Goal: Task Accomplishment & Management: Use online tool/utility

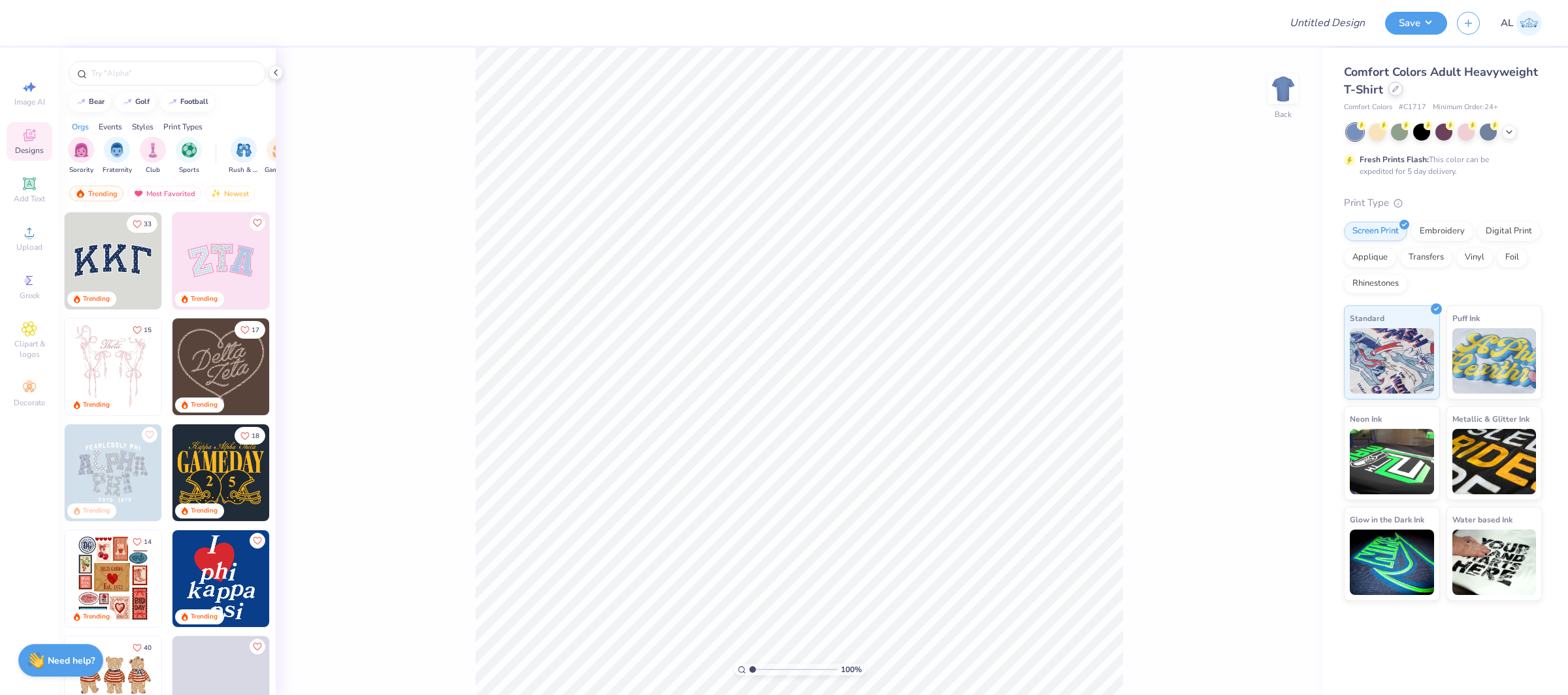
click at [1398, 89] on icon at bounding box center [1396, 89] width 7 height 7
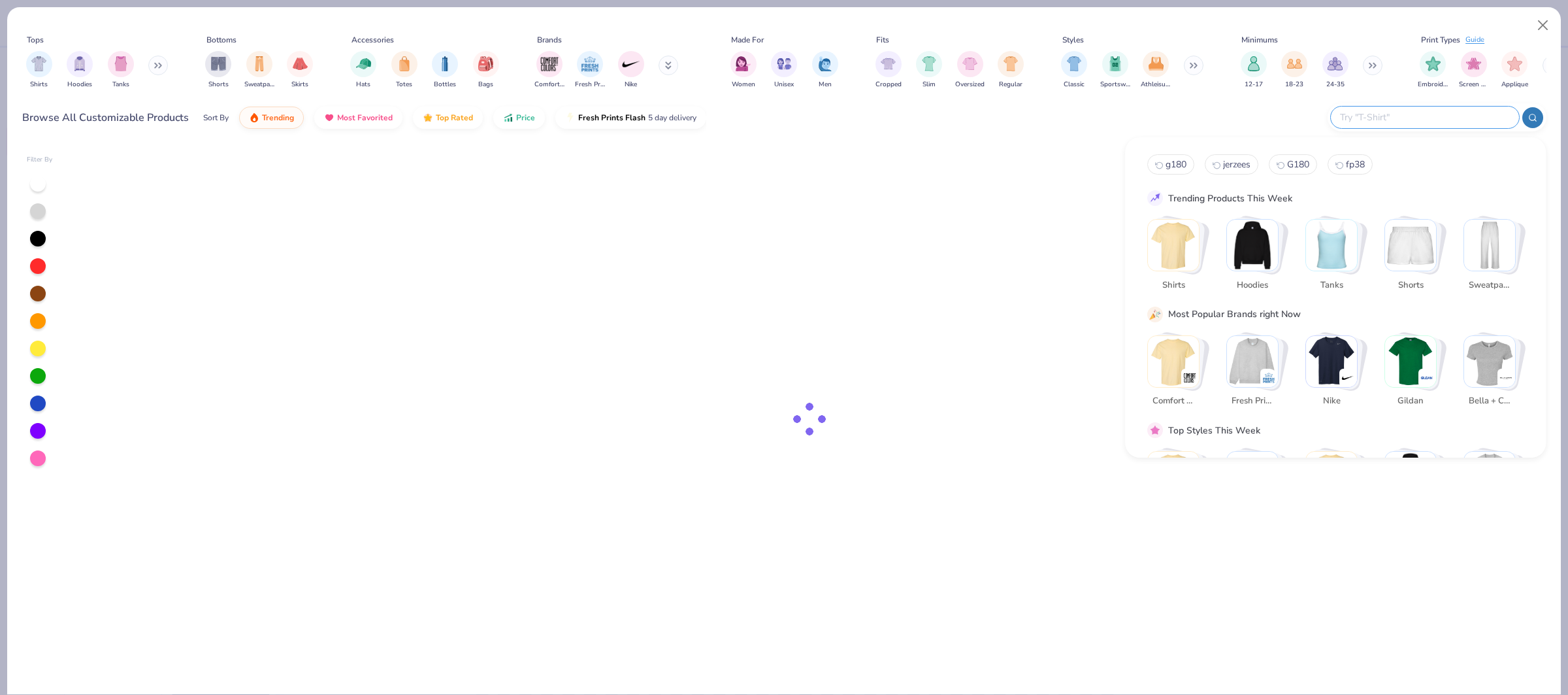
click at [1425, 117] on input "text" at bounding box center [1425, 117] width 171 height 15
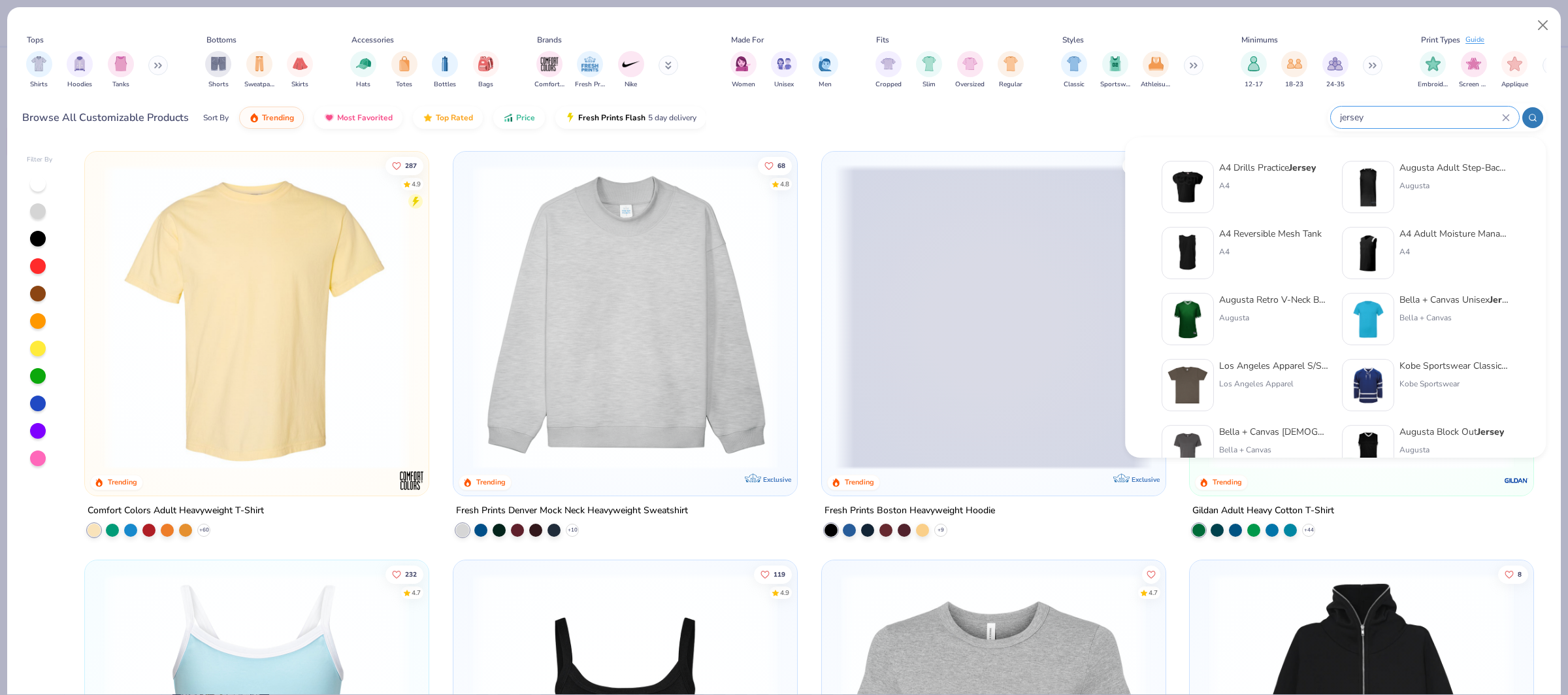
type input "jersey"
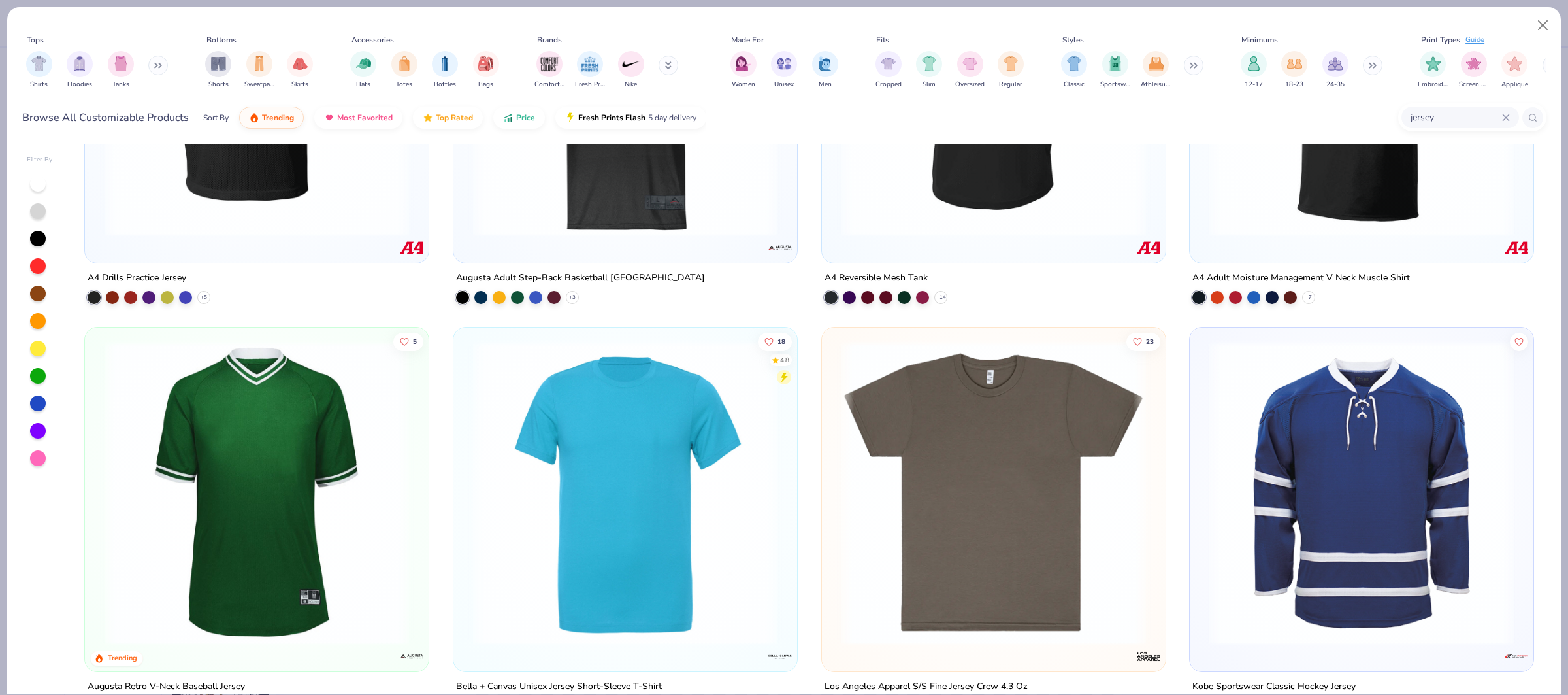
scroll to position [237, 0]
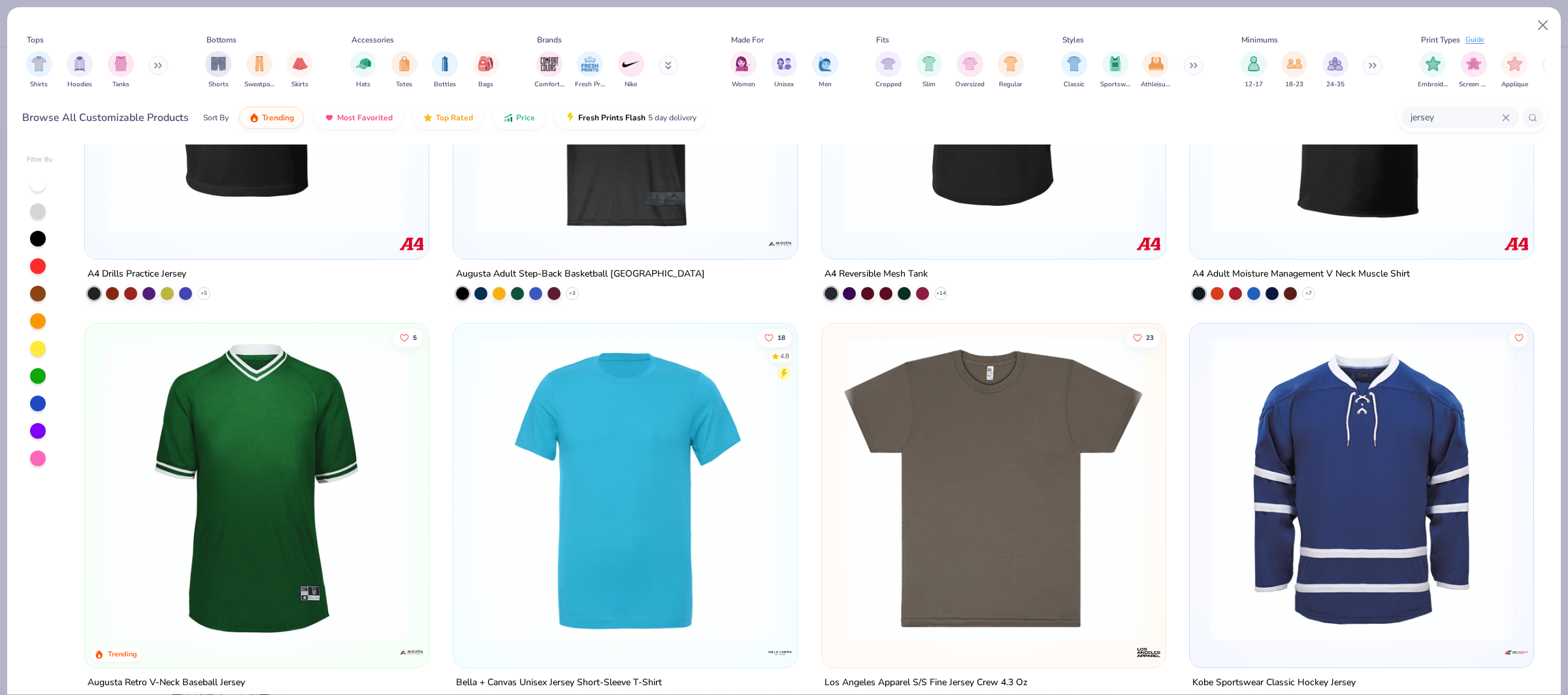
click at [212, 469] on img at bounding box center [256, 488] width 318 height 305
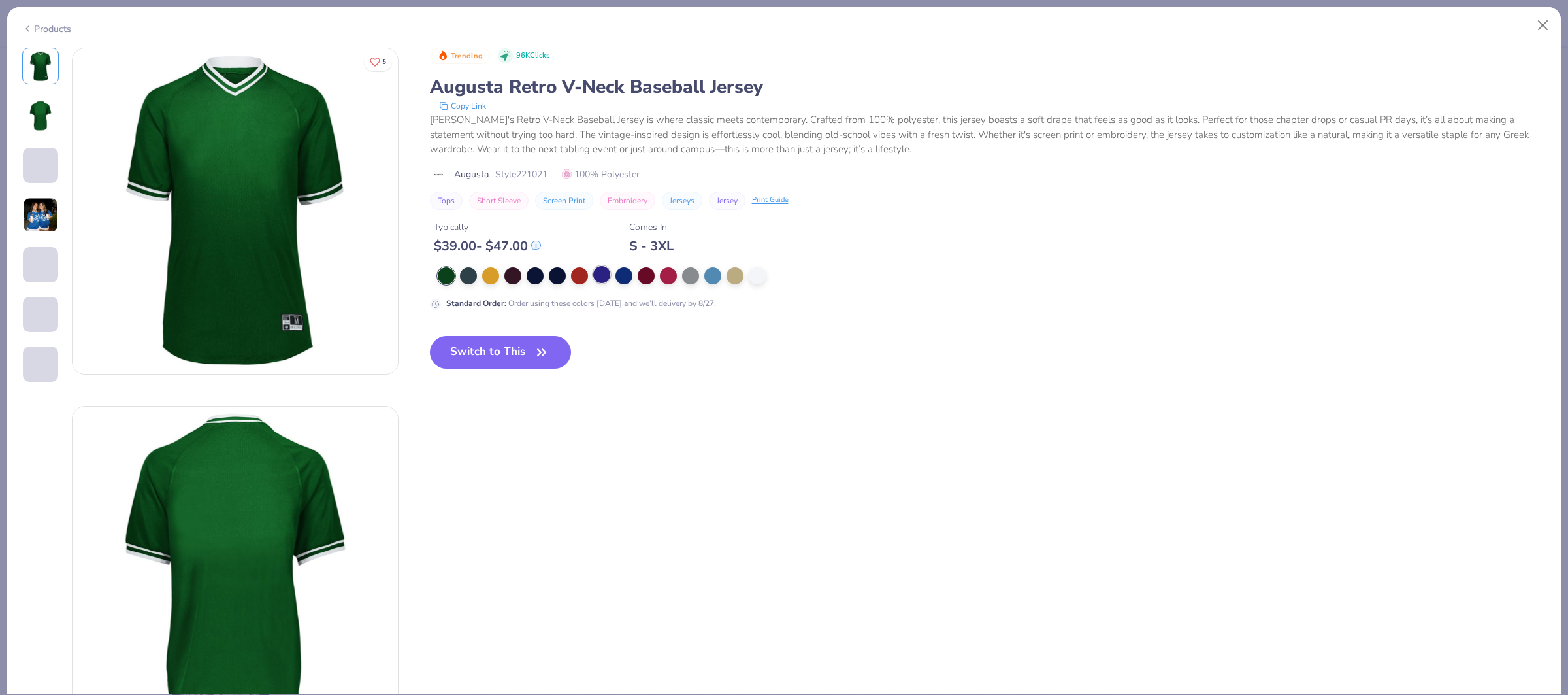
click at [604, 279] on div at bounding box center [602, 274] width 17 height 17
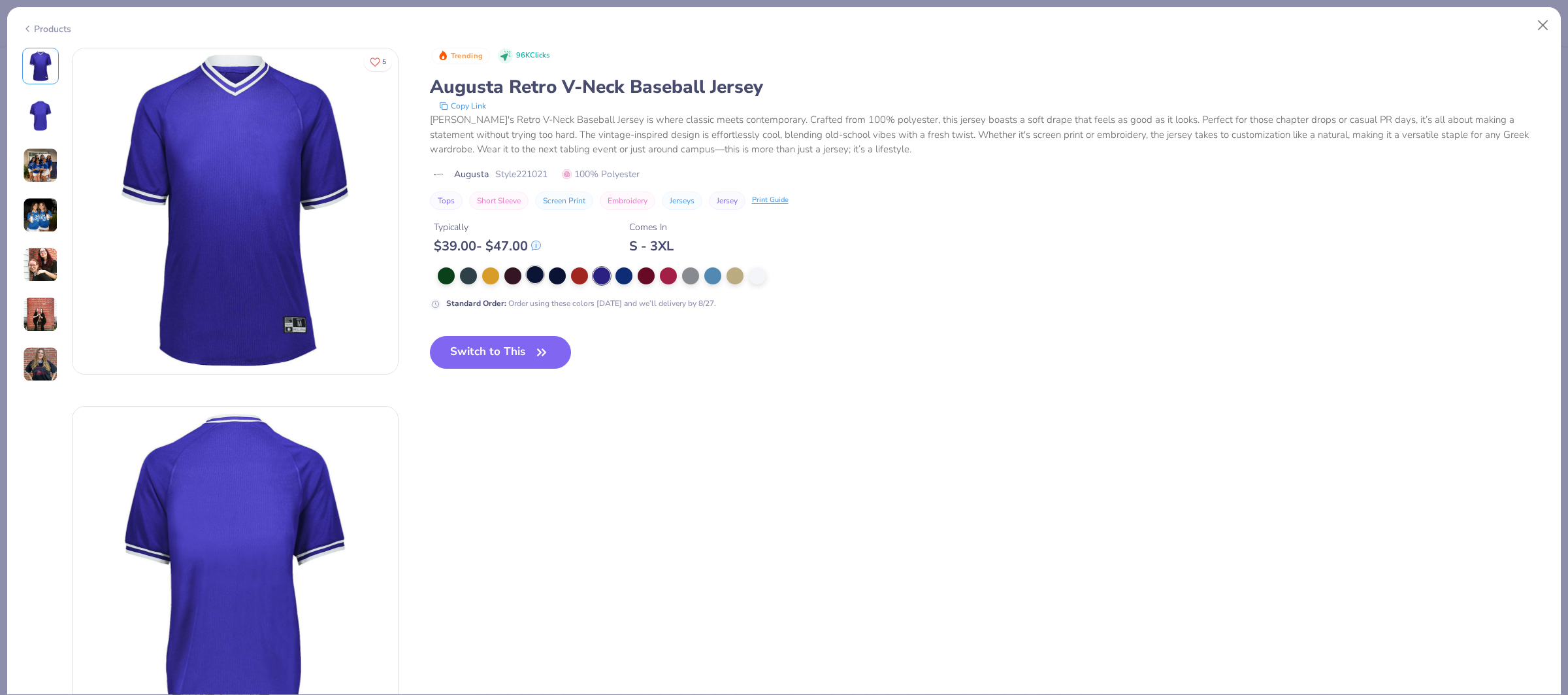
click at [538, 279] on div at bounding box center [535, 274] width 17 height 17
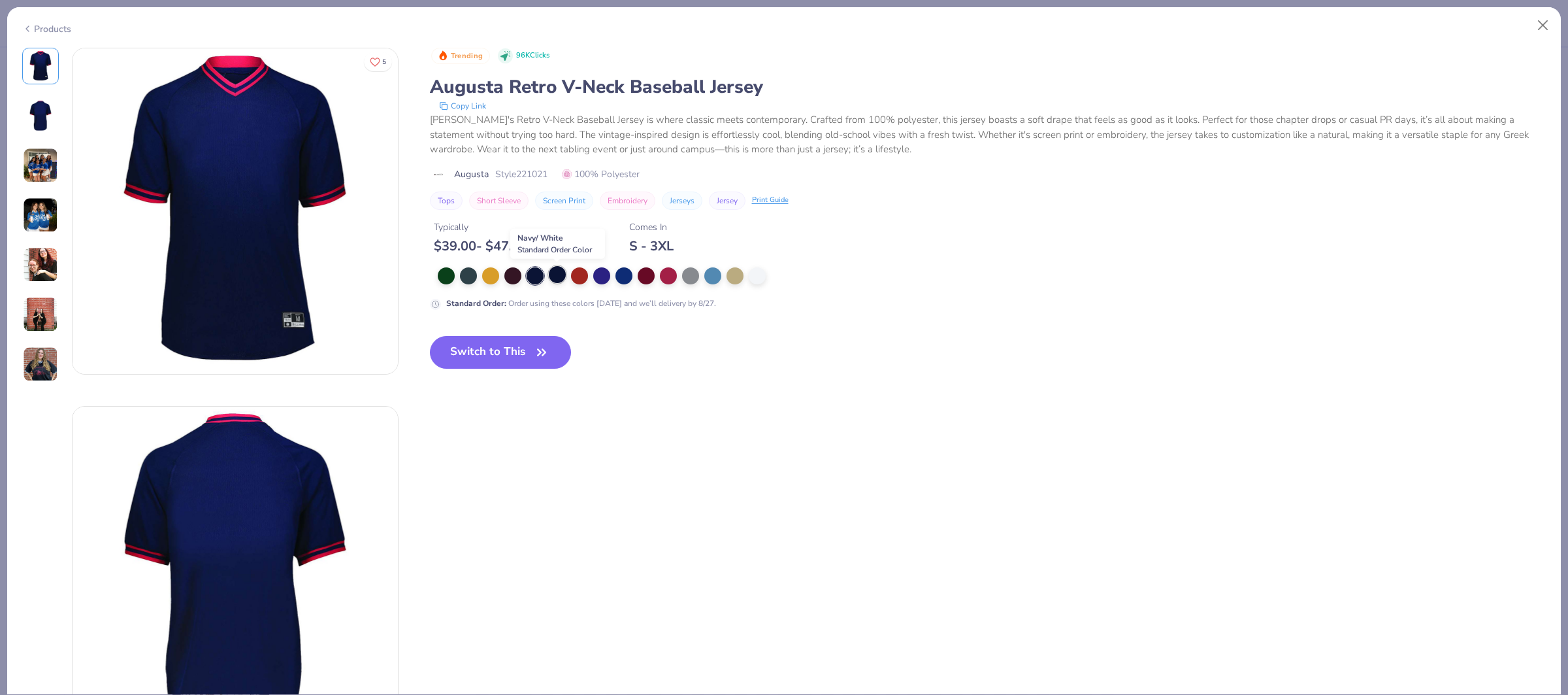
click at [560, 277] on div at bounding box center [557, 274] width 17 height 17
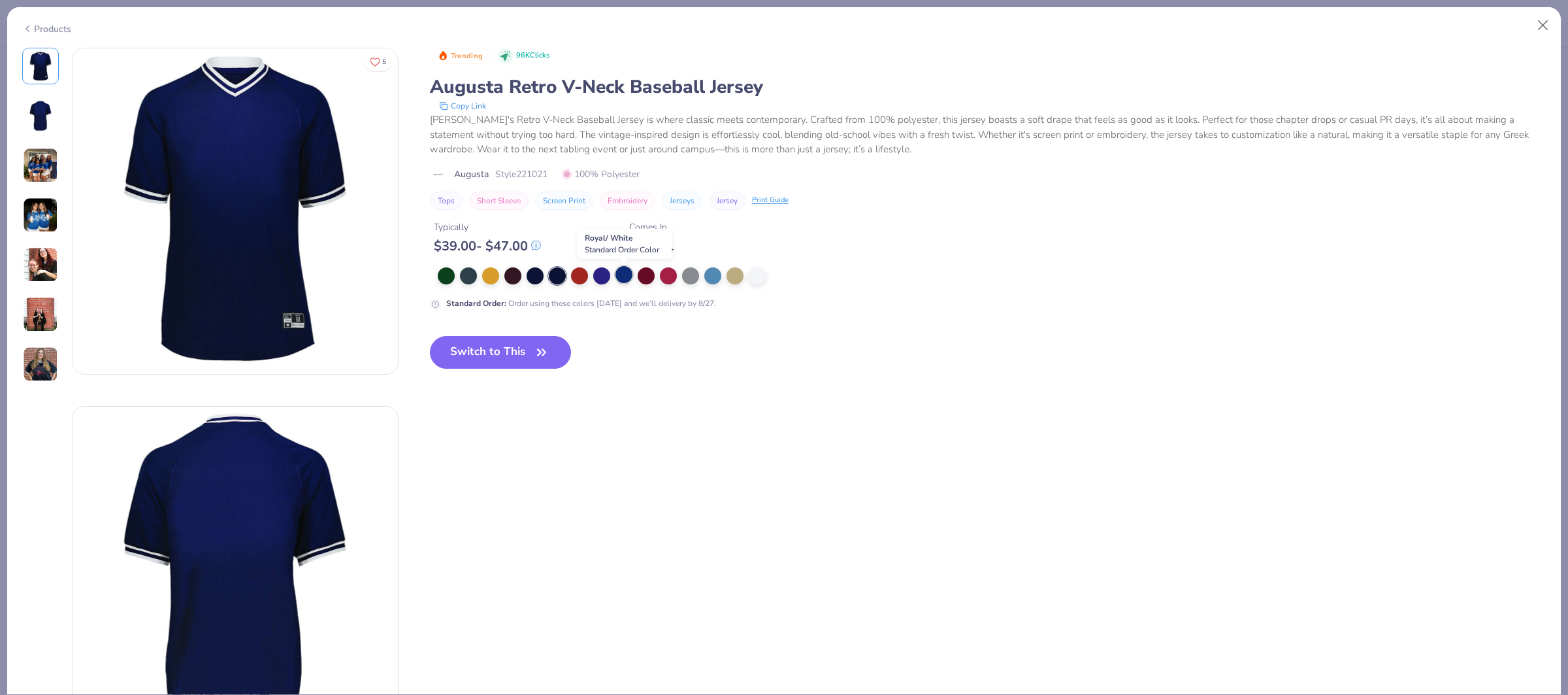
click at [627, 278] on div at bounding box center [624, 274] width 17 height 17
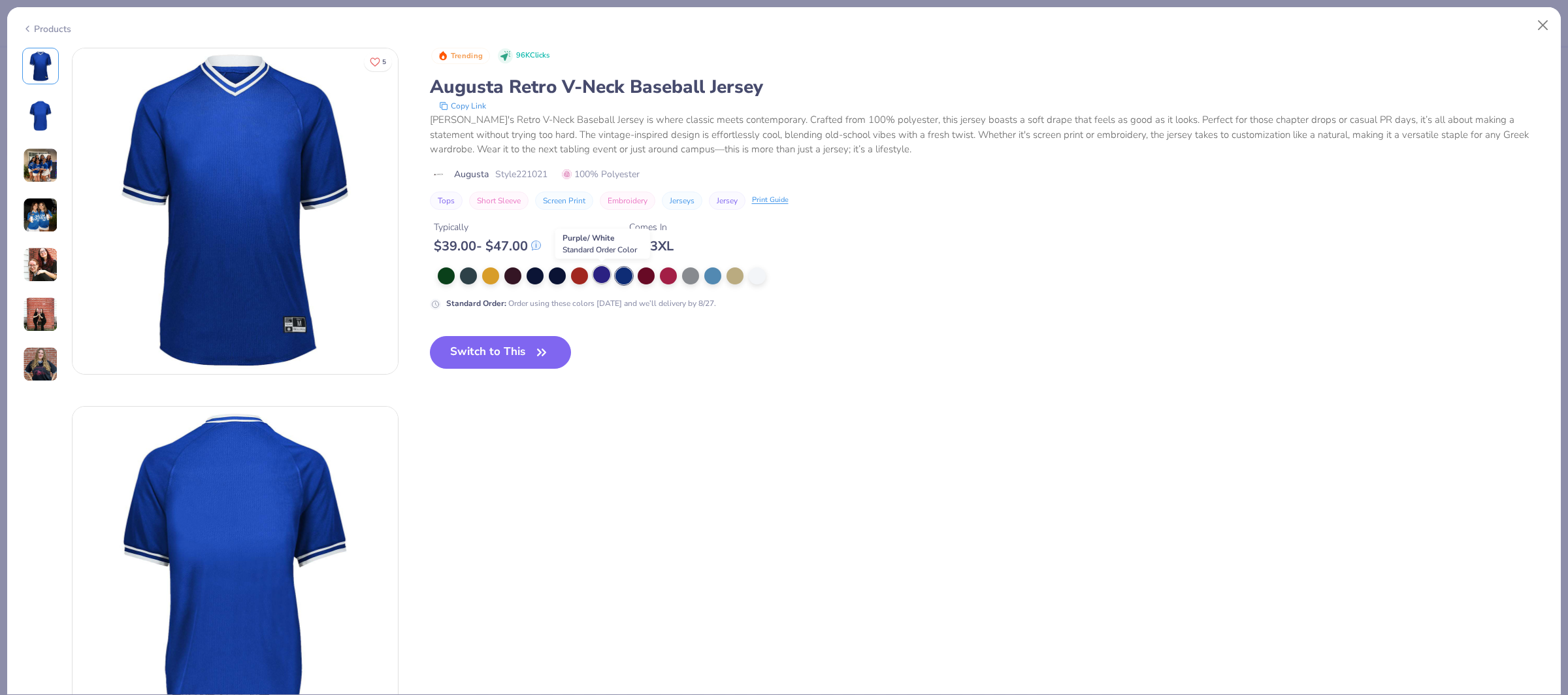
click at [593, 277] on div at bounding box center [602, 274] width 17 height 17
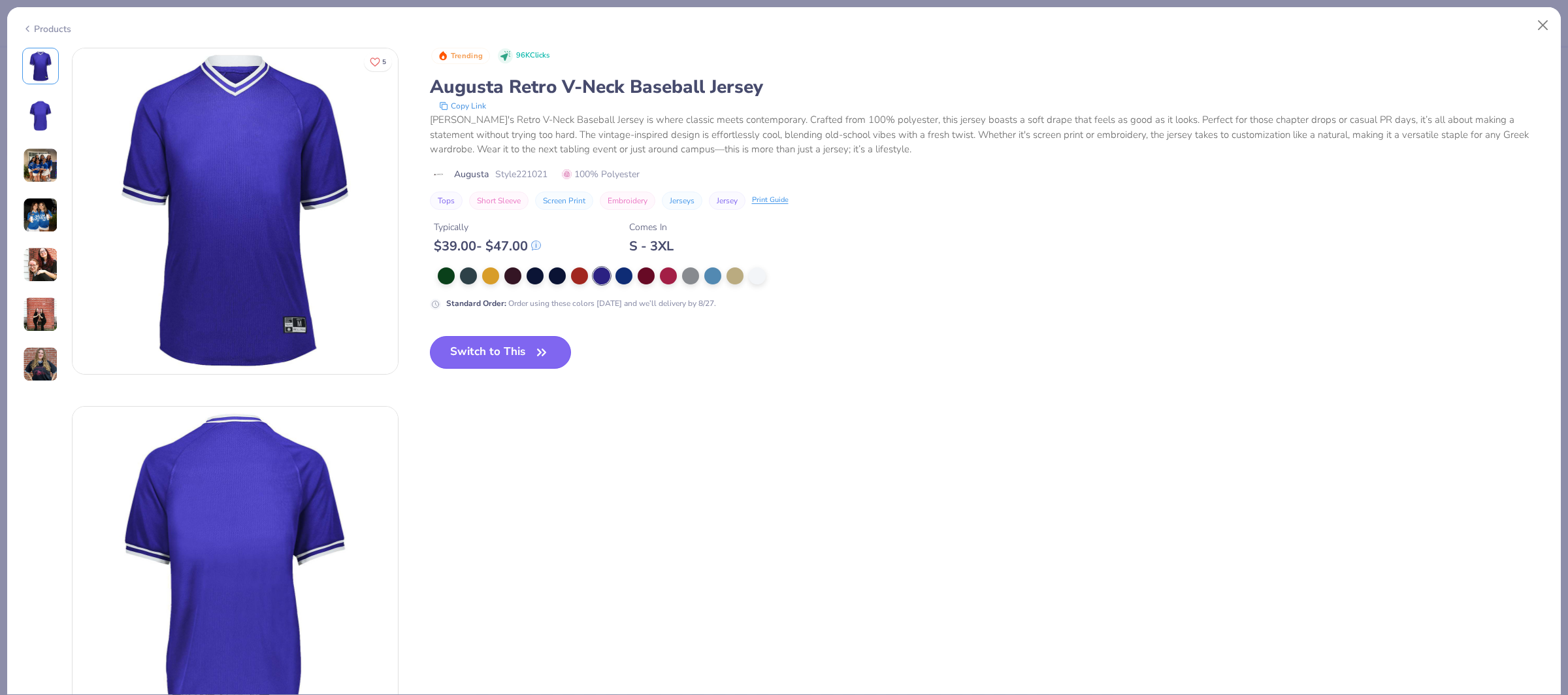
click at [471, 360] on button "Switch to This" at bounding box center [501, 352] width 142 height 33
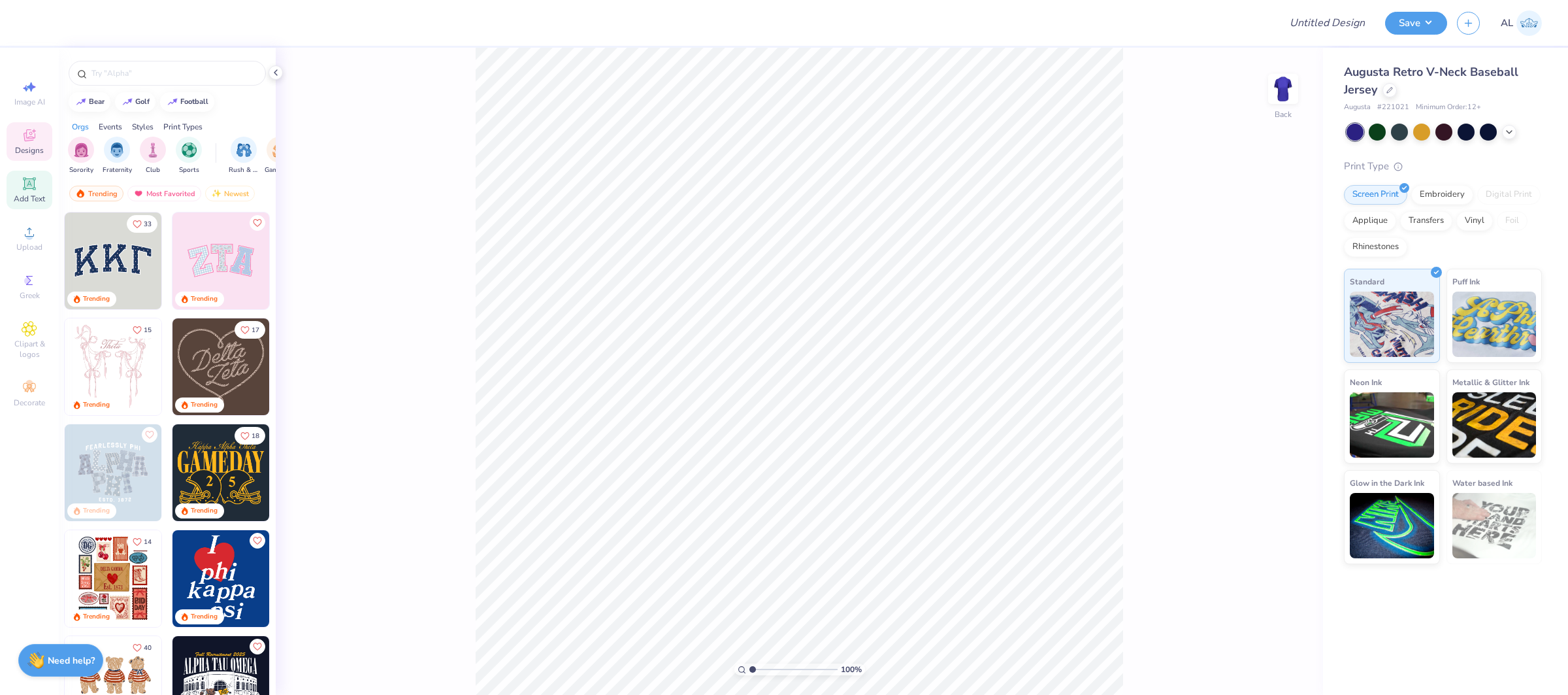
click at [34, 196] on span "Add Text" at bounding box center [30, 198] width 32 height 10
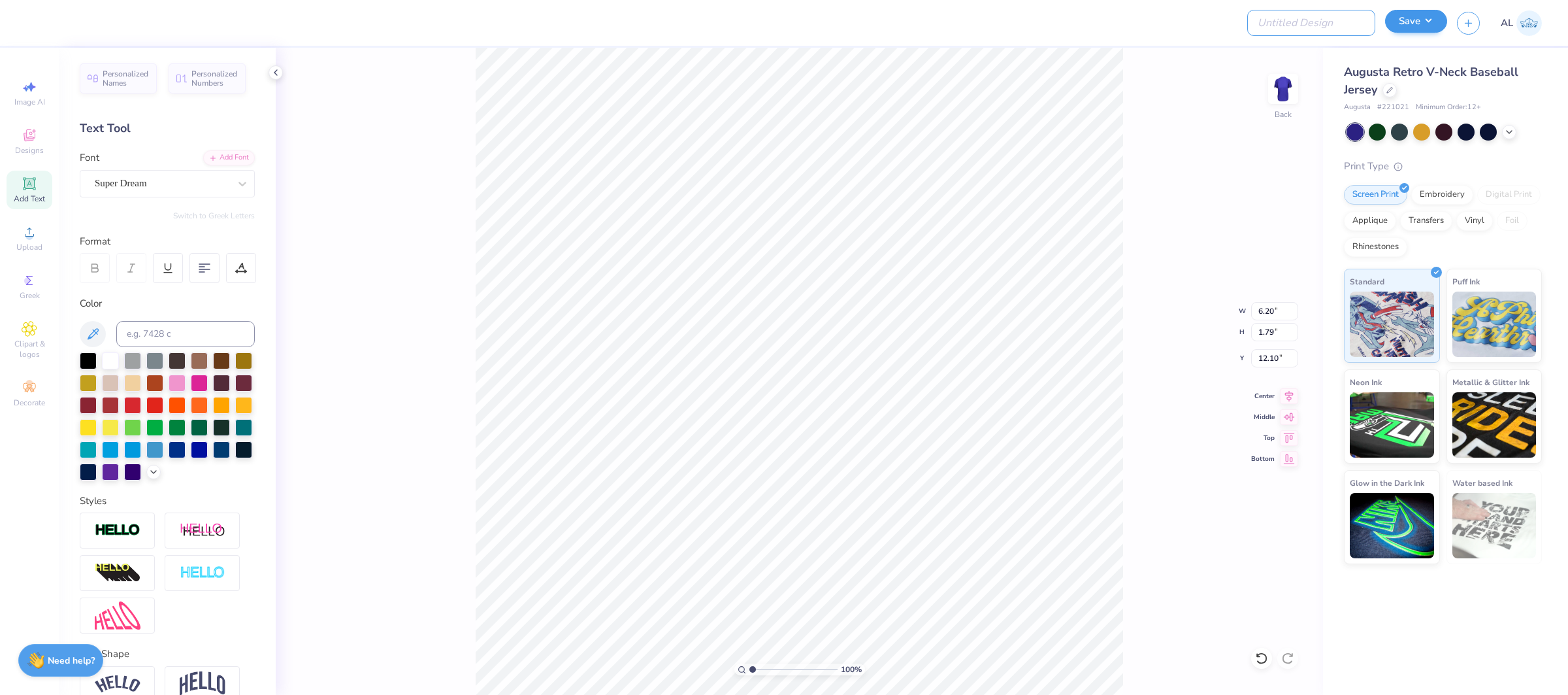
drag, startPoint x: 1338, startPoint y: 18, endPoint x: 1414, endPoint y: 19, distance: 76.0
click at [1338, 18] on input "Design Title" at bounding box center [1311, 23] width 128 height 26
paste input "FPS239351"
type input "FPS239351"
click at [1414, 19] on button "Save" at bounding box center [1416, 21] width 62 height 23
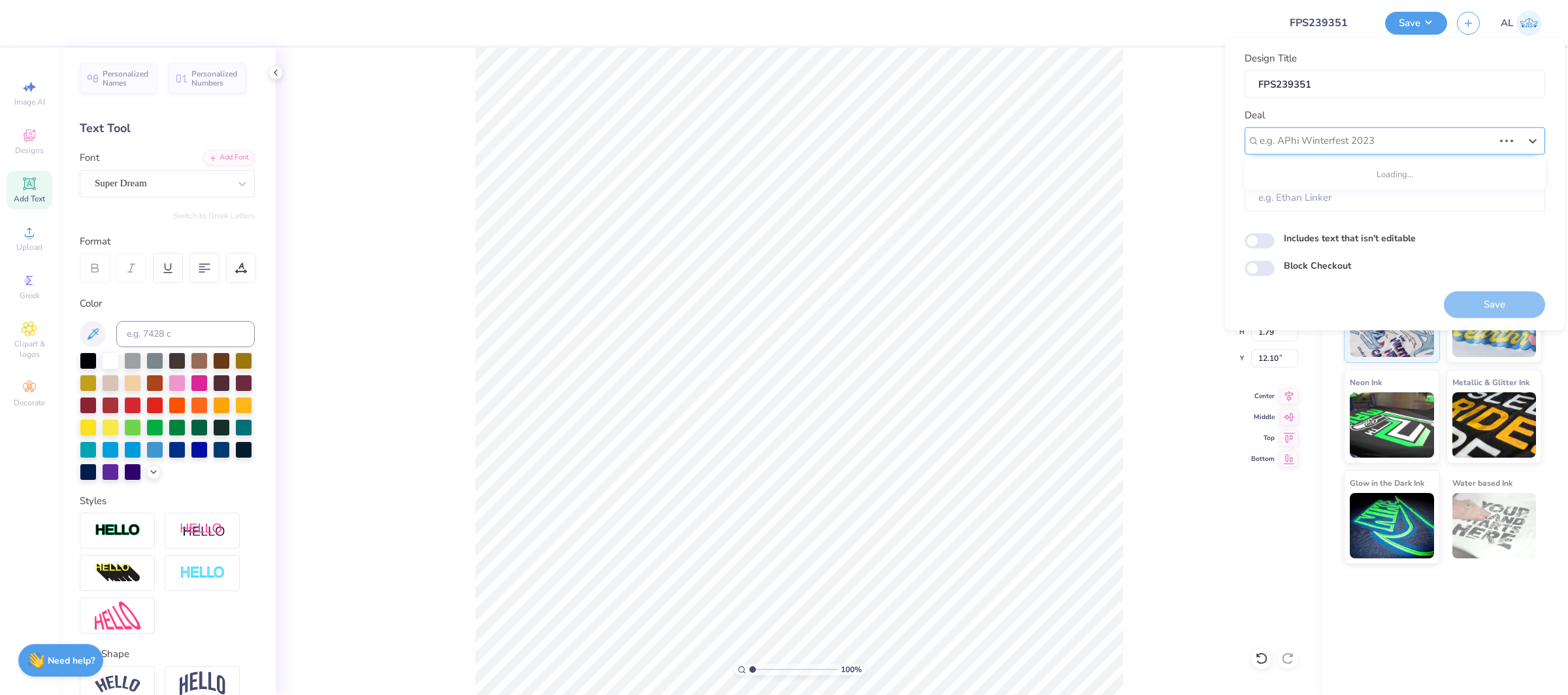
click at [1362, 142] on div at bounding box center [1376, 141] width 234 height 18
click at [1351, 178] on div "Design Tool Gallery" at bounding box center [1395, 175] width 290 height 21
type input "design tool gallery"
type input "Design Tool Gallery User"
click at [1476, 305] on button "Save" at bounding box center [1494, 304] width 102 height 27
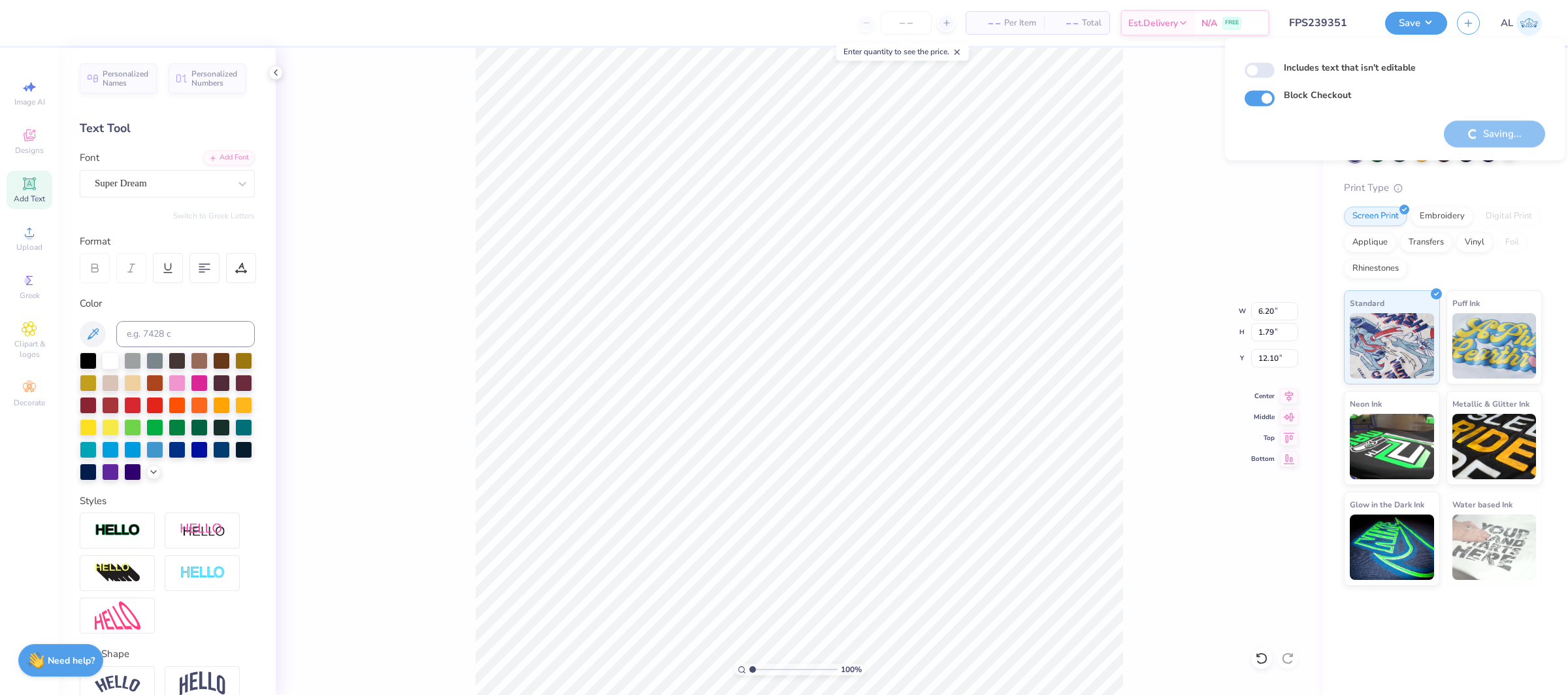
checkbox input "true"
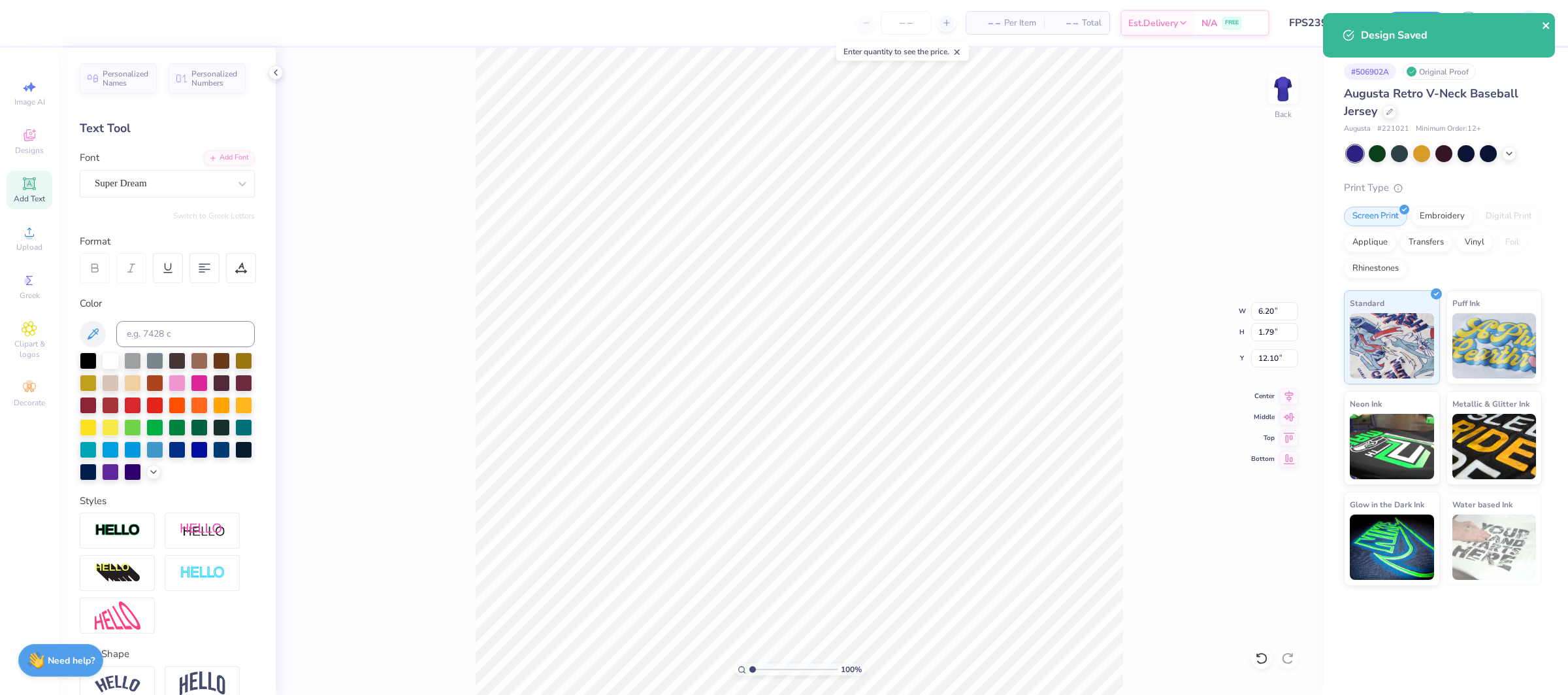
click at [1550, 25] on icon "close" at bounding box center [1547, 25] width 9 height 10
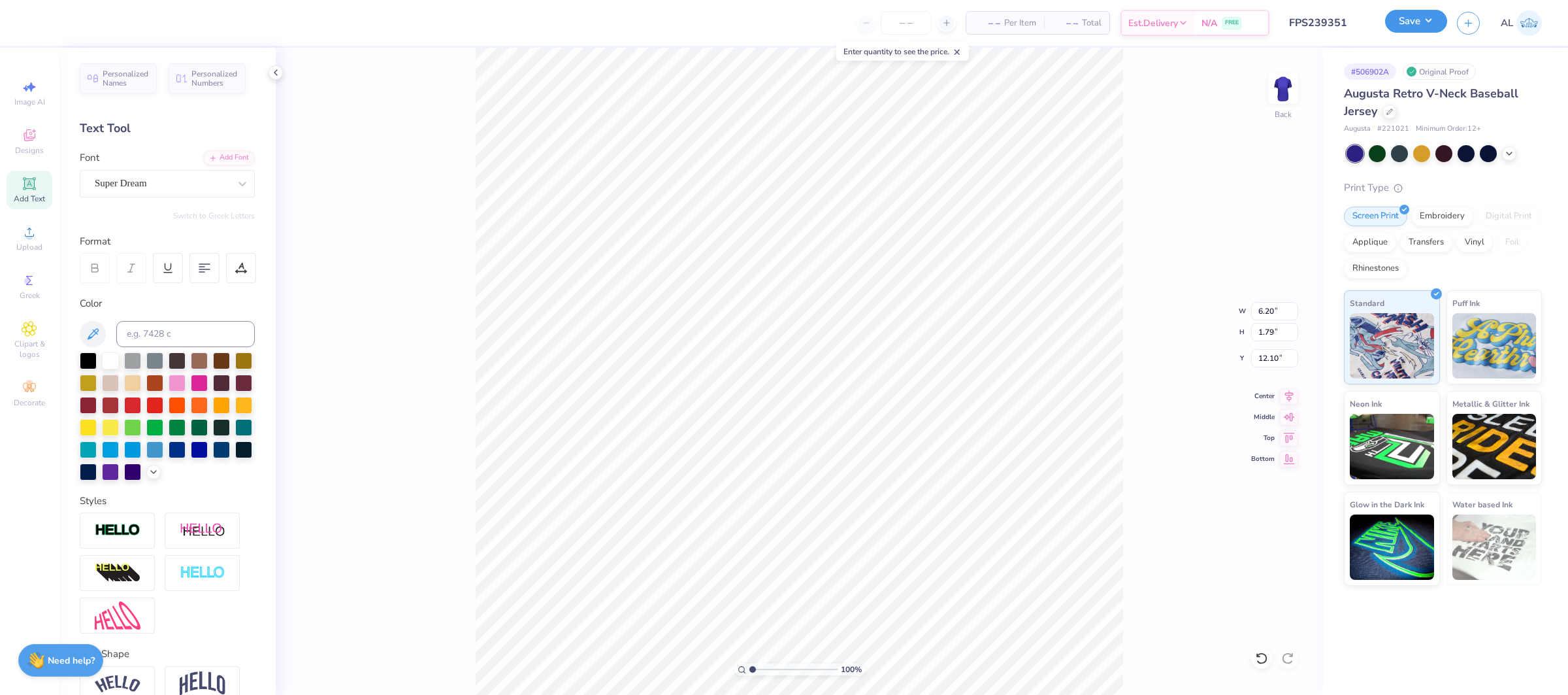
click at [1422, 17] on button "Save" at bounding box center [1416, 21] width 62 height 23
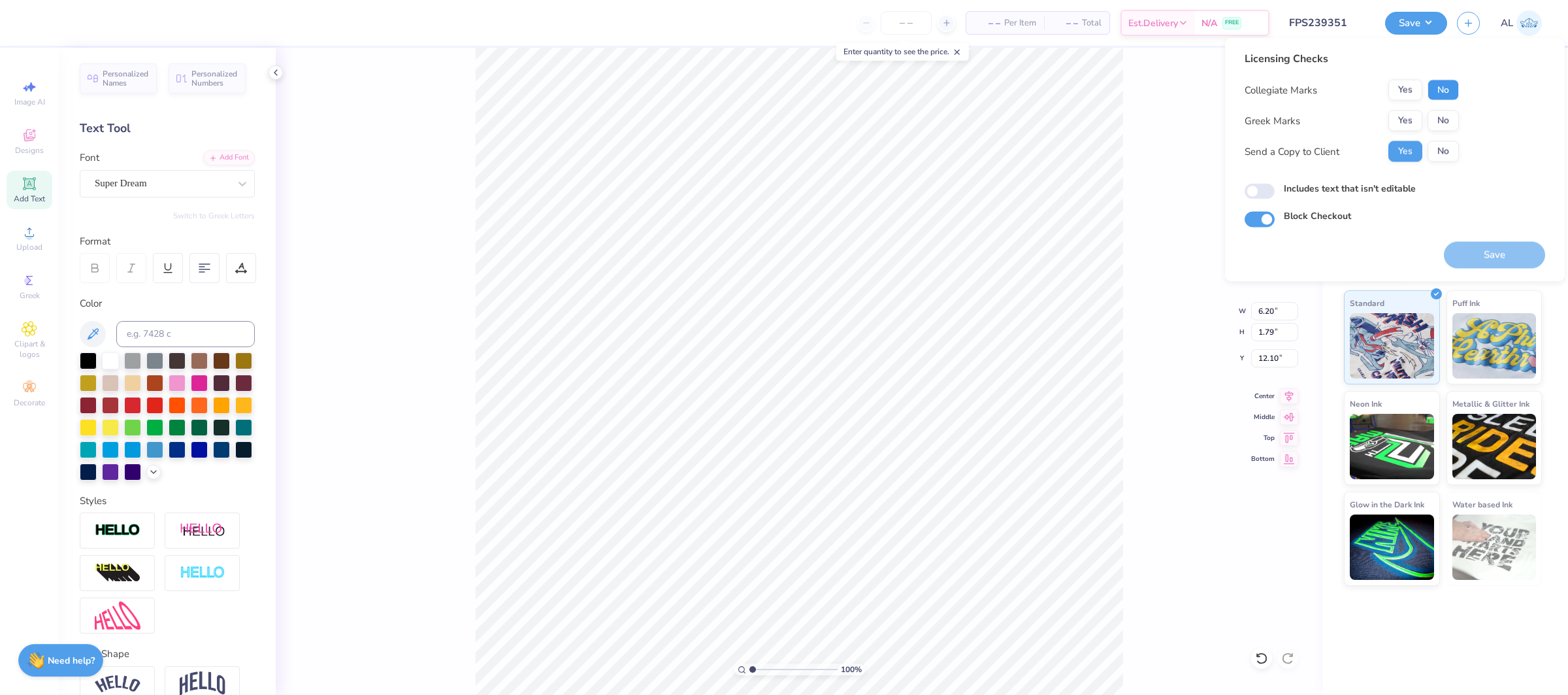
click at [1438, 84] on button "No" at bounding box center [1444, 90] width 32 height 20
click at [1417, 119] on button "Yes" at bounding box center [1405, 121] width 34 height 20
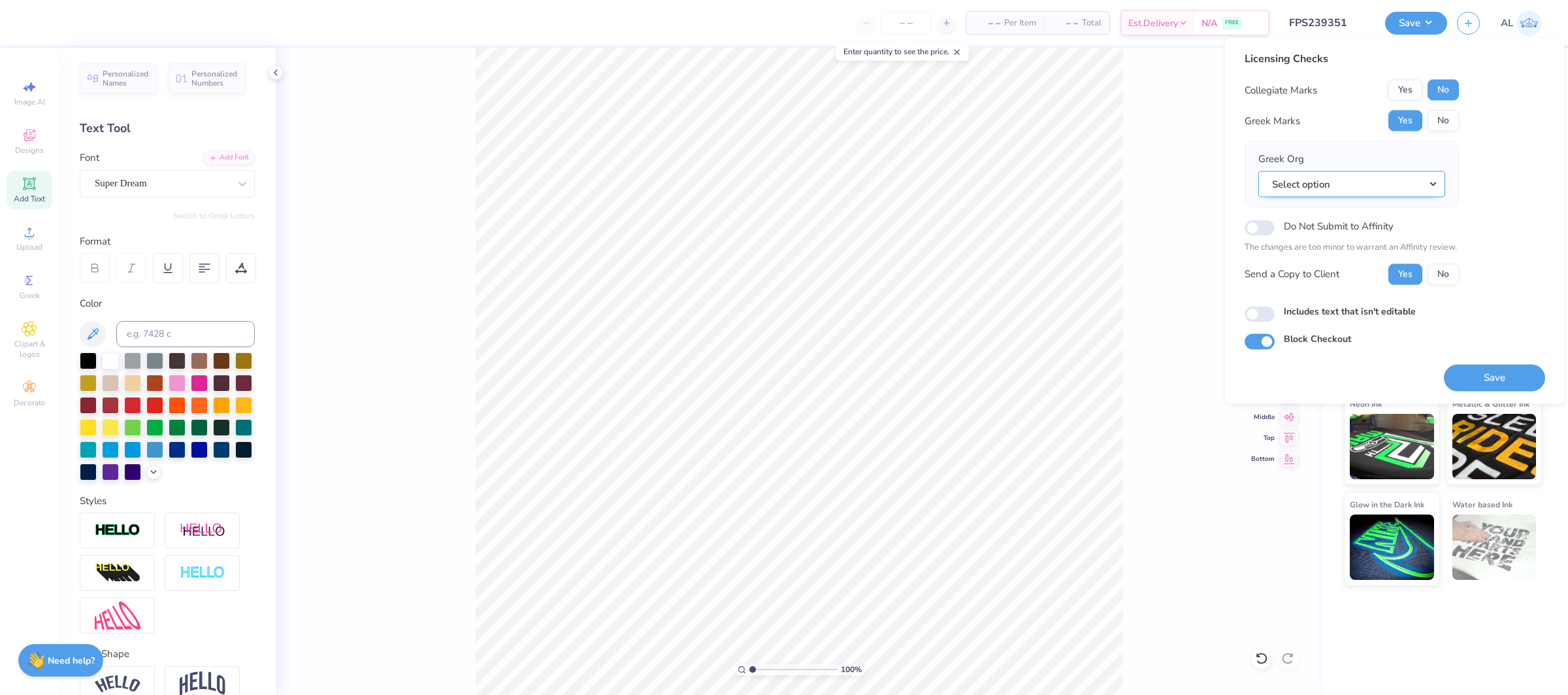
click at [1381, 183] on button "Select option" at bounding box center [1352, 184] width 187 height 27
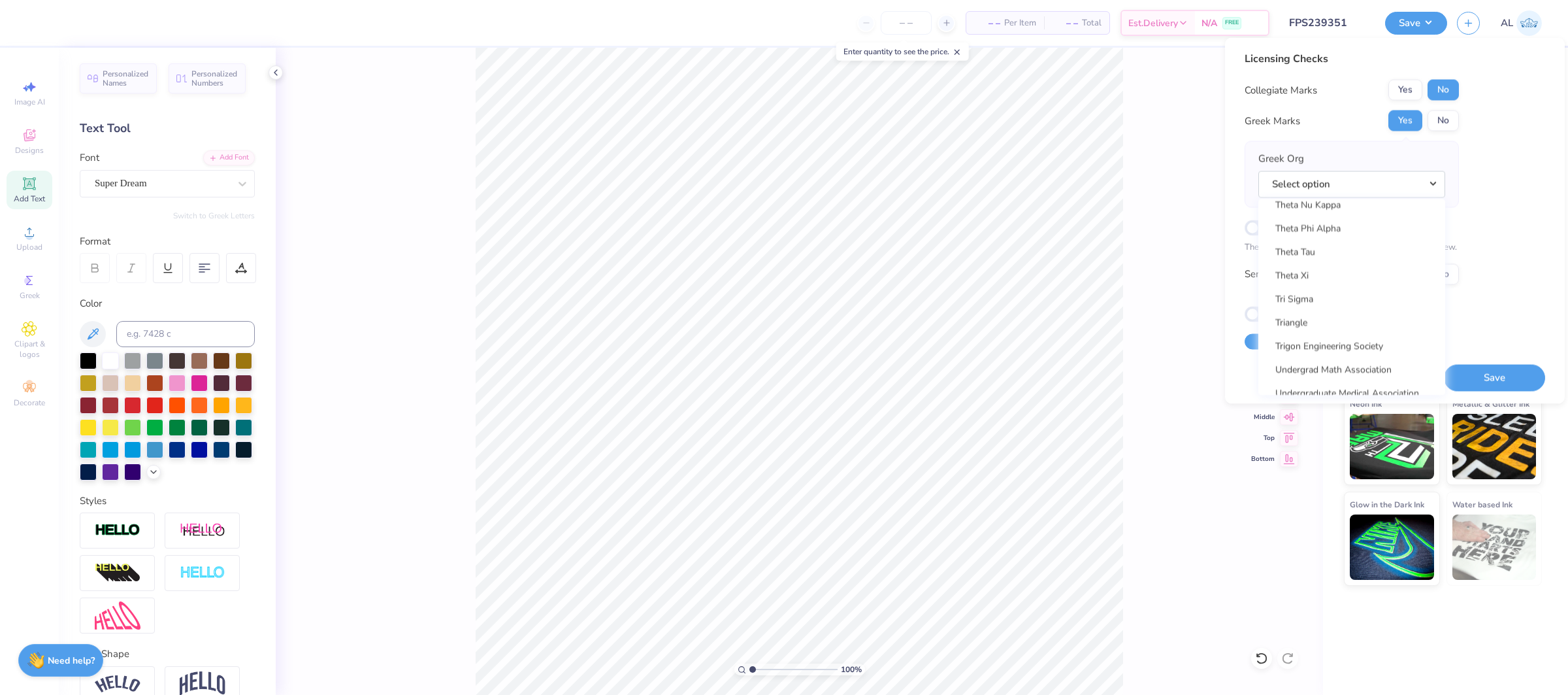
scroll to position [9796, 0]
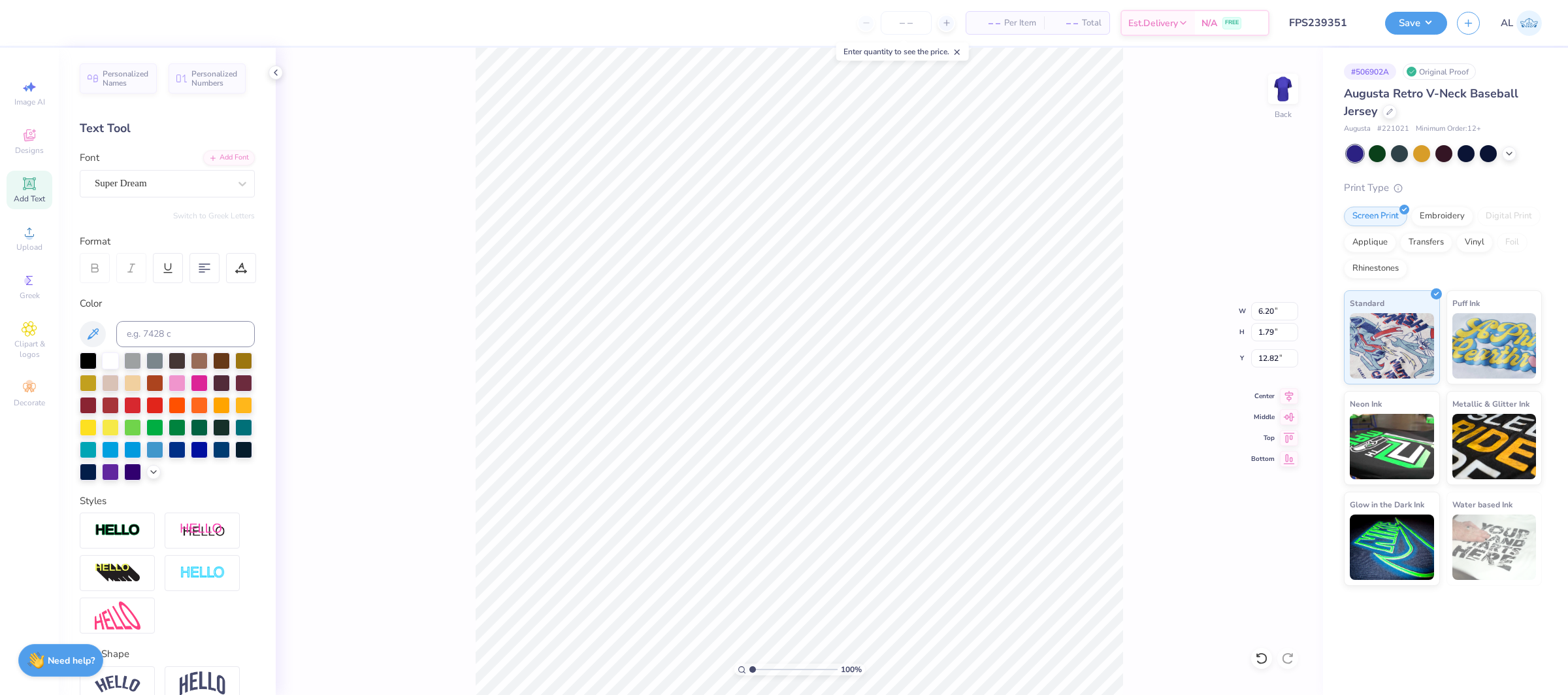
type input "12.82"
click at [1388, 113] on icon at bounding box center [1389, 110] width 7 height 7
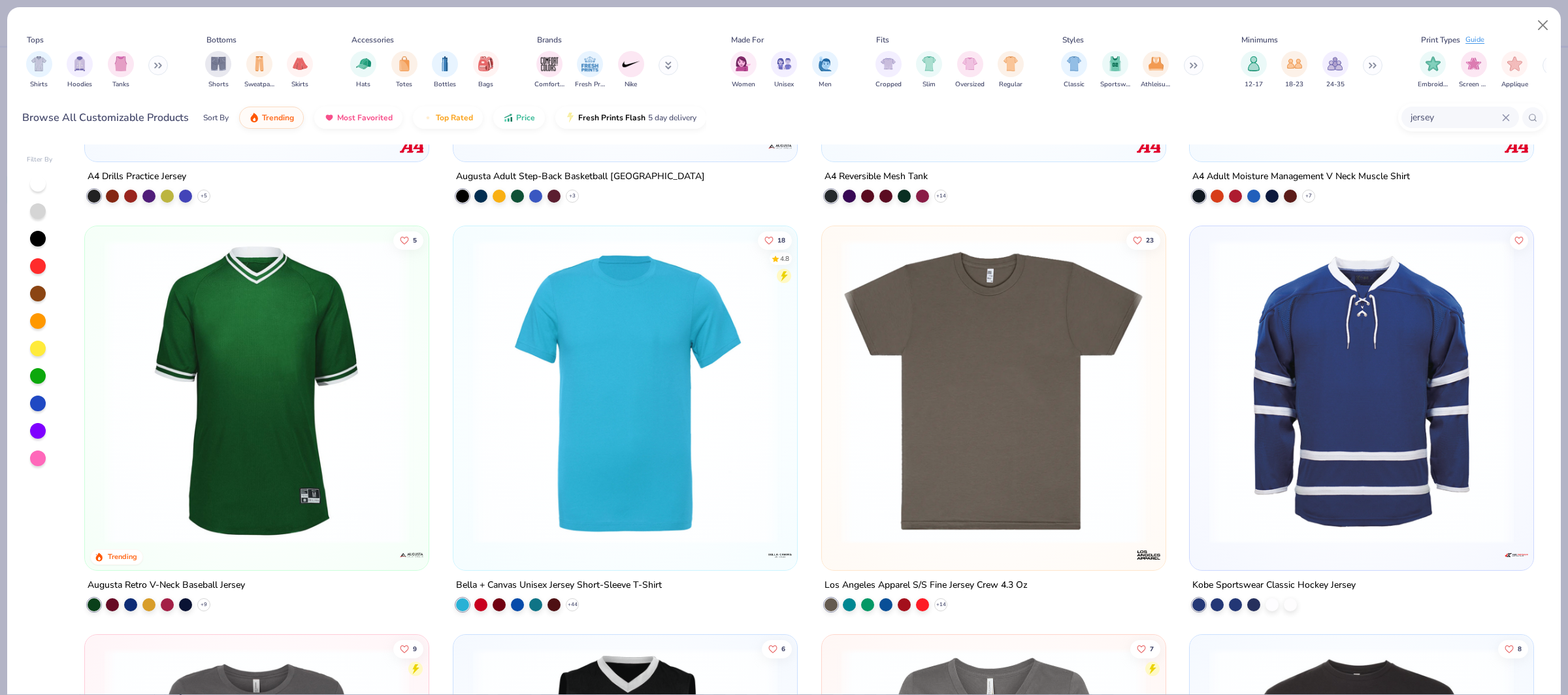
scroll to position [353, 0]
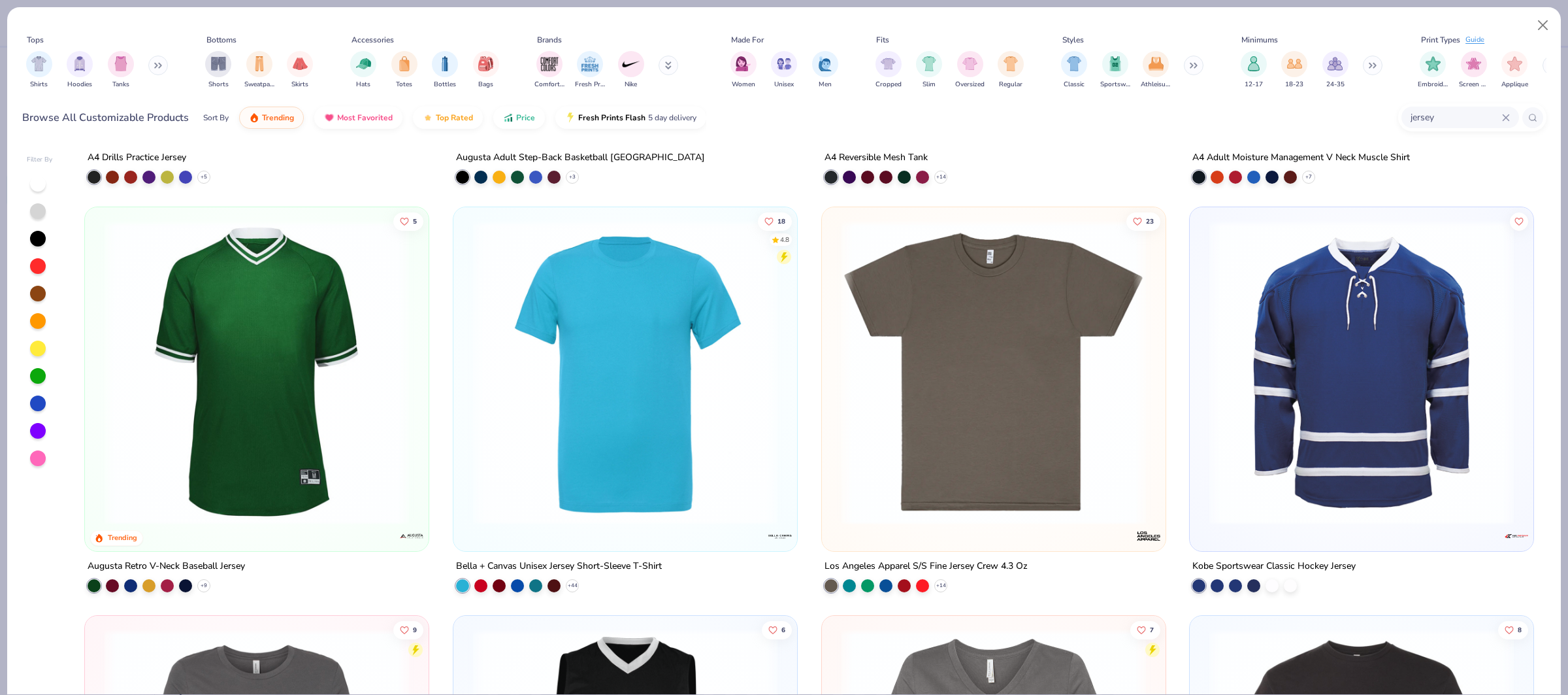
click at [984, 367] on img at bounding box center [993, 372] width 318 height 305
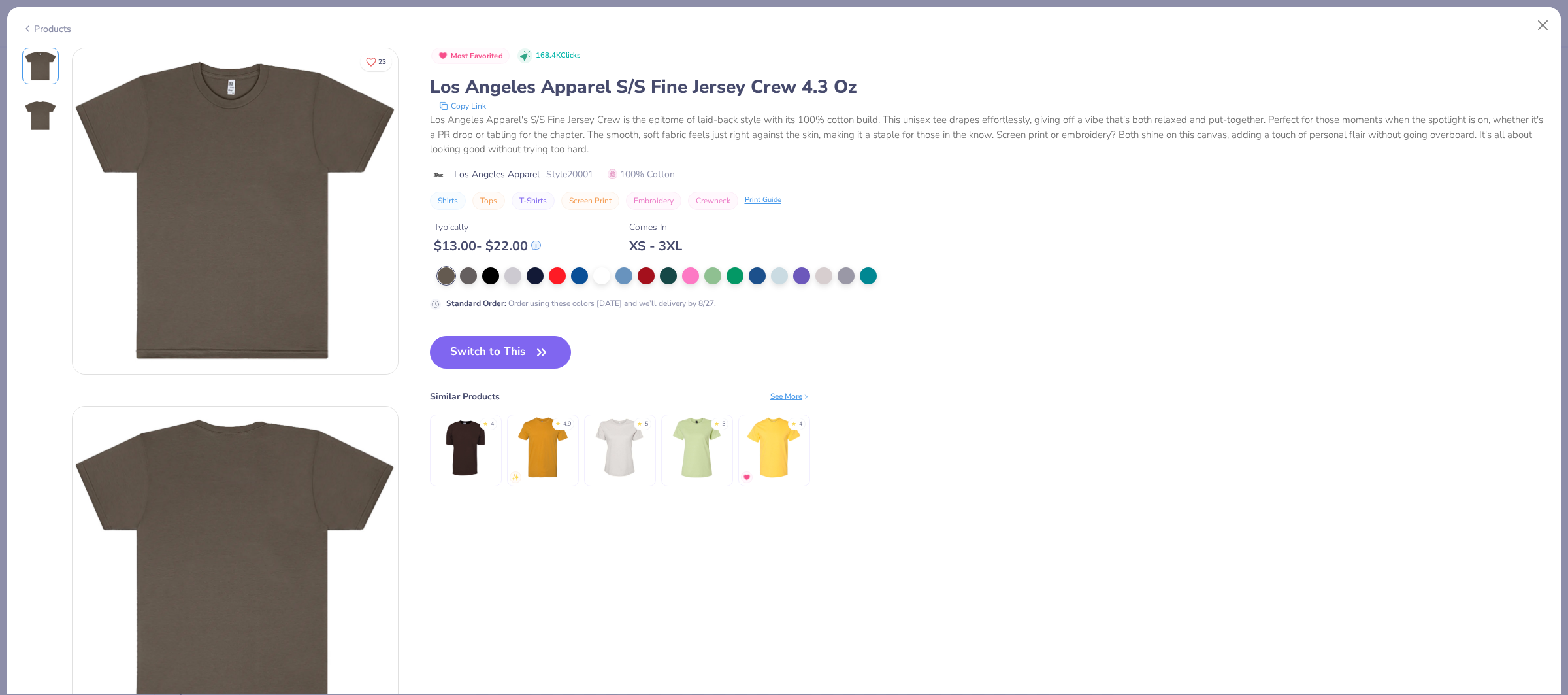
click at [58, 30] on div "Products" at bounding box center [47, 29] width 49 height 14
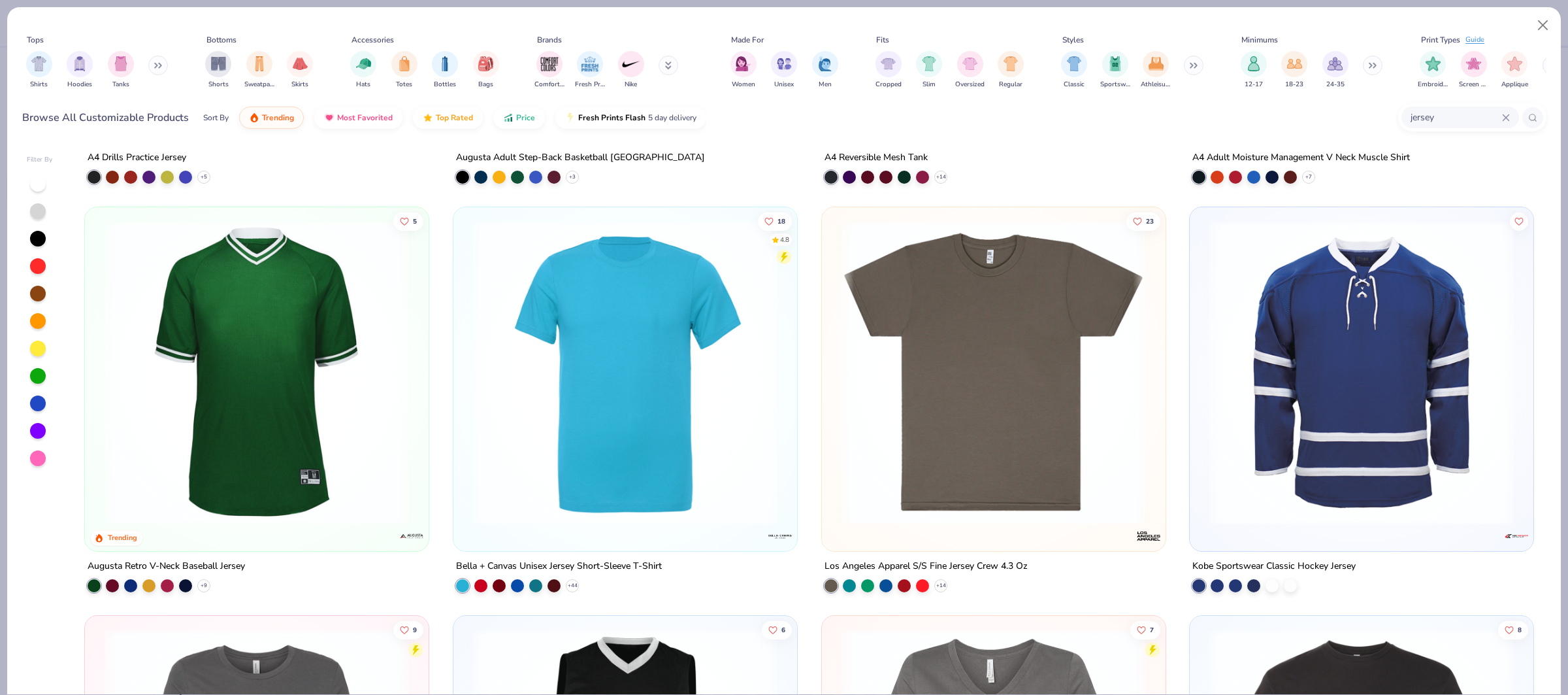
click at [1466, 101] on div "Browse All Customizable Products Sort By Trending Most Favorited Top Rated Pric…" at bounding box center [784, 117] width 1524 height 36
click at [1461, 116] on input "jersey" at bounding box center [1456, 117] width 93 height 15
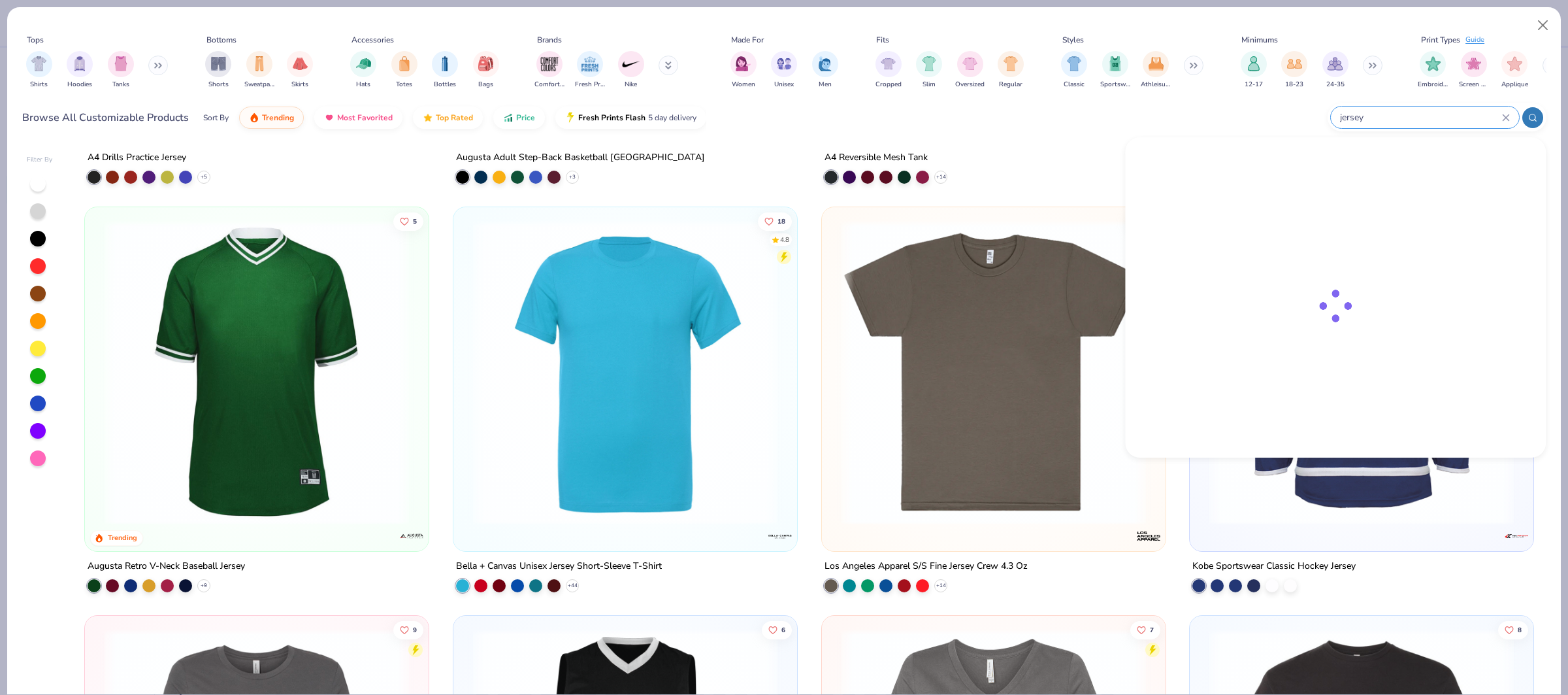
click at [1459, 118] on input "jersey" at bounding box center [1420, 117] width 163 height 15
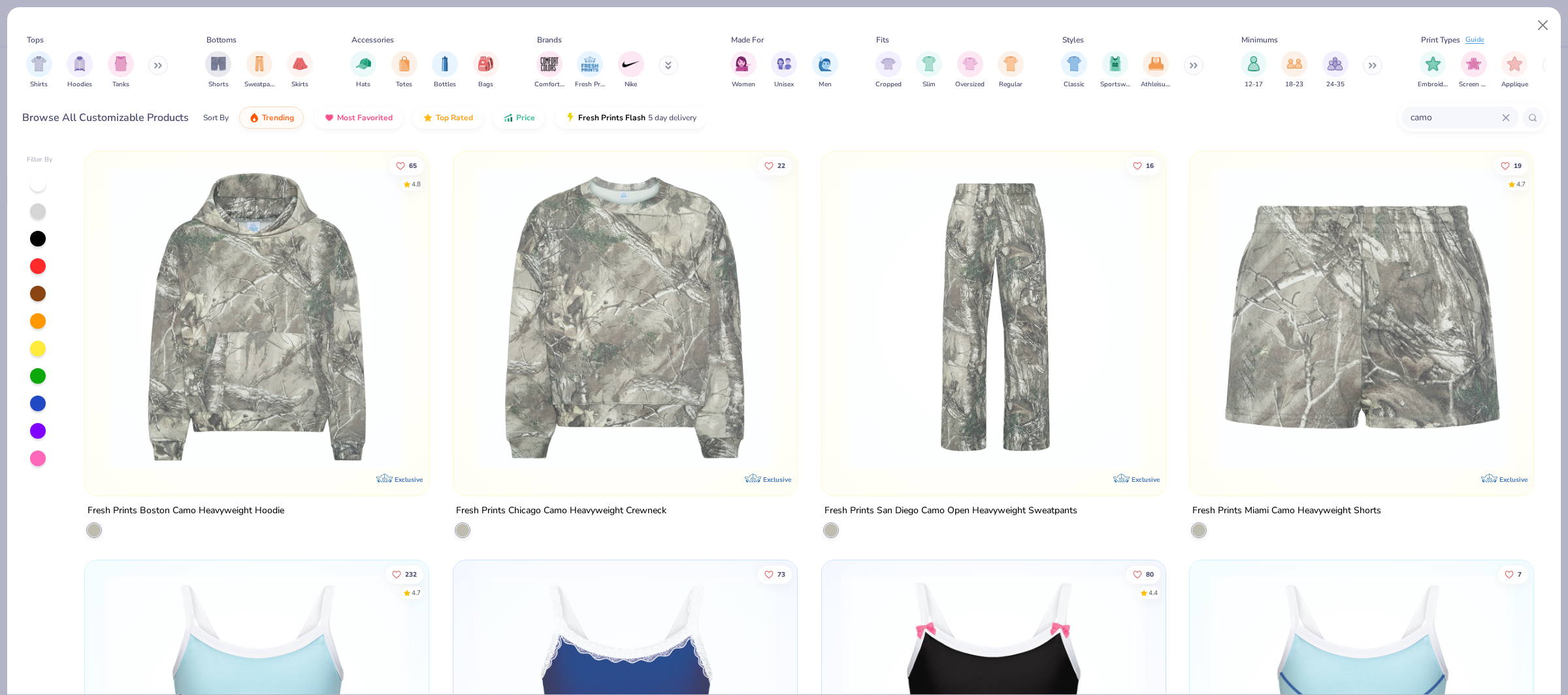
scroll to position [1, 0]
click at [1507, 112] on div "camo" at bounding box center [1461, 116] width 117 height 21
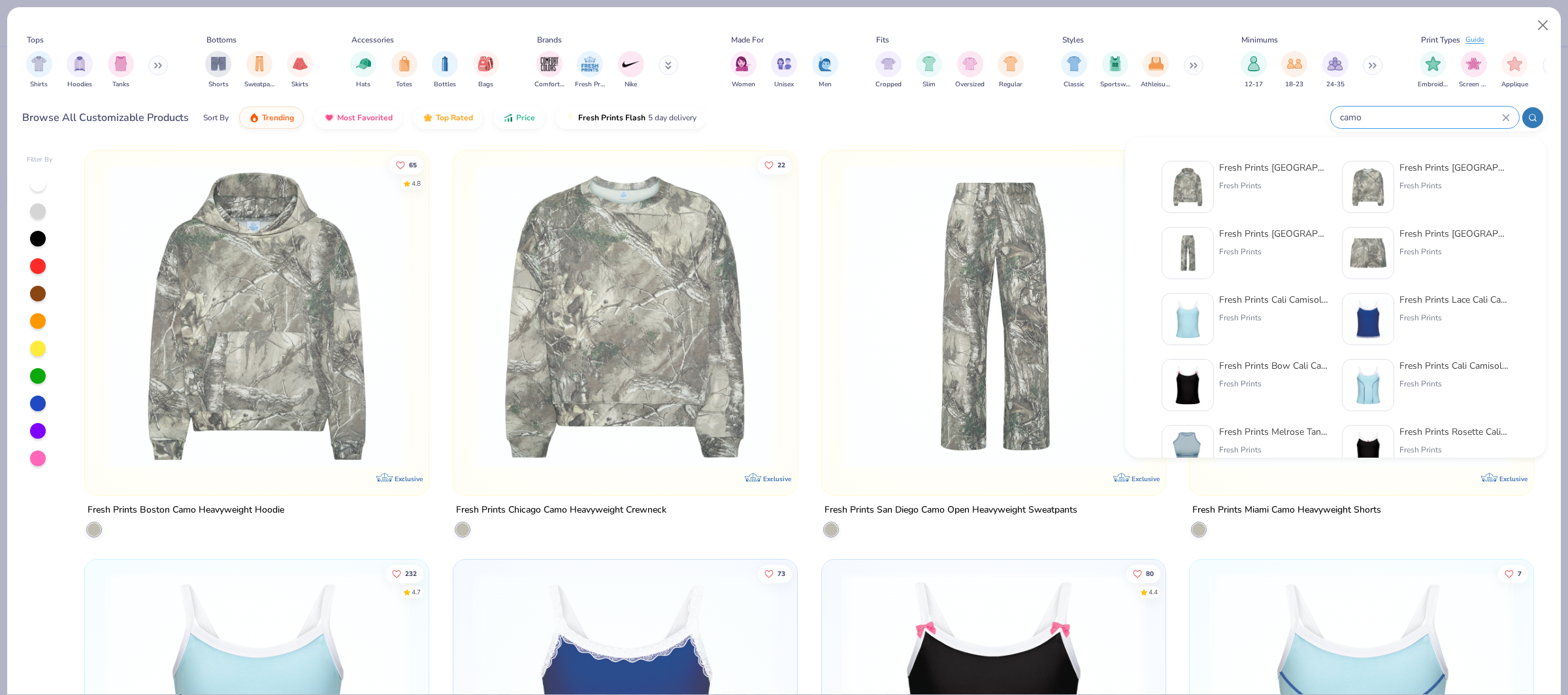
click at [1430, 124] on input "camo" at bounding box center [1420, 117] width 163 height 15
click at [1430, 116] on input "camo" at bounding box center [1420, 117] width 163 height 15
type input "oversized"
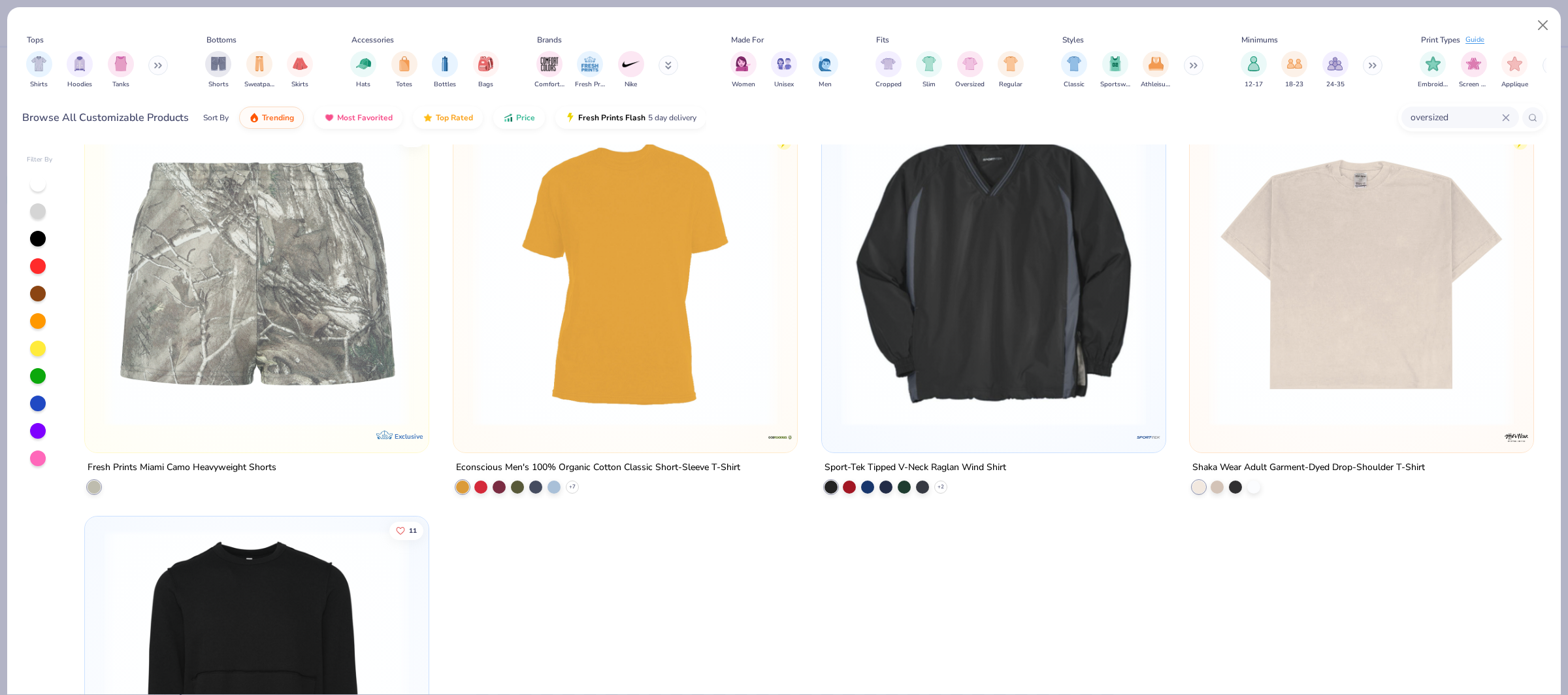
scroll to position [847, 0]
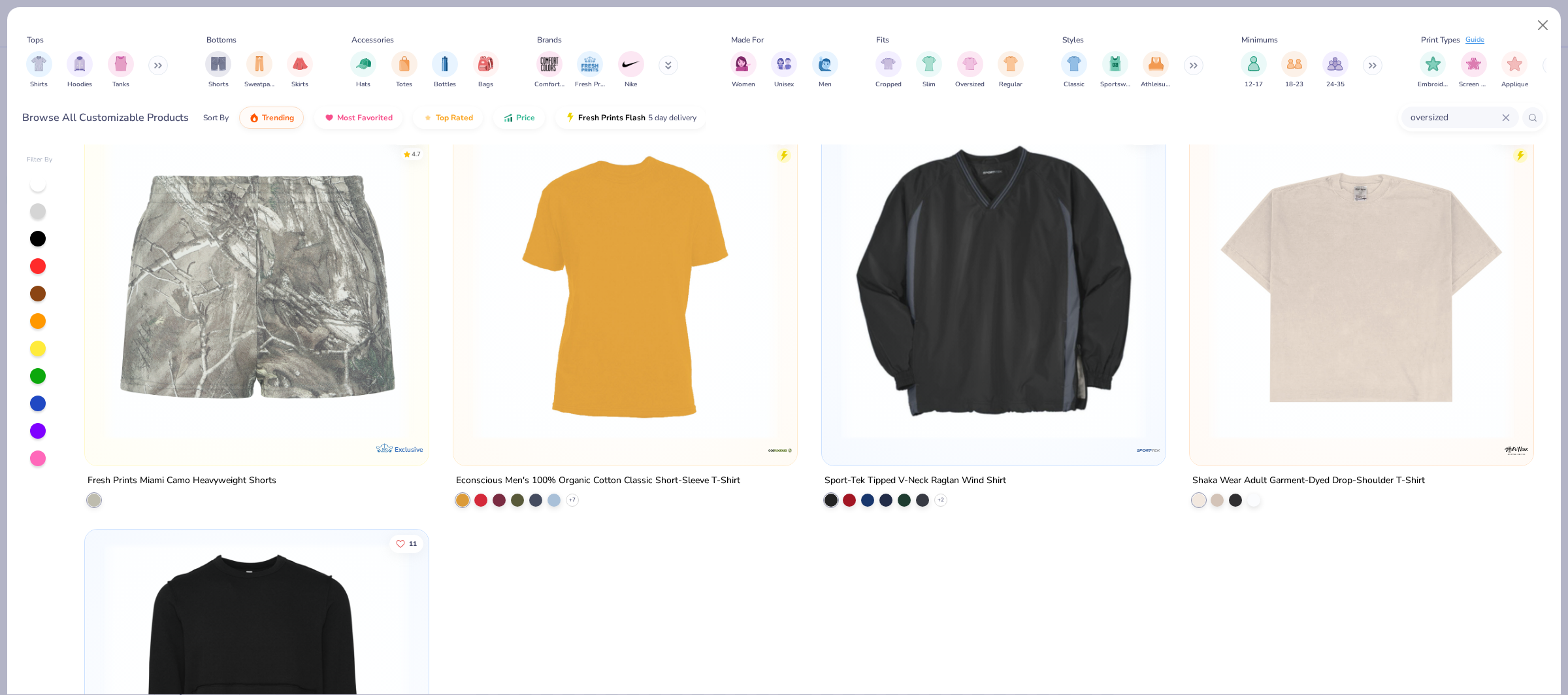
click at [1299, 305] on img at bounding box center [1361, 286] width 318 height 305
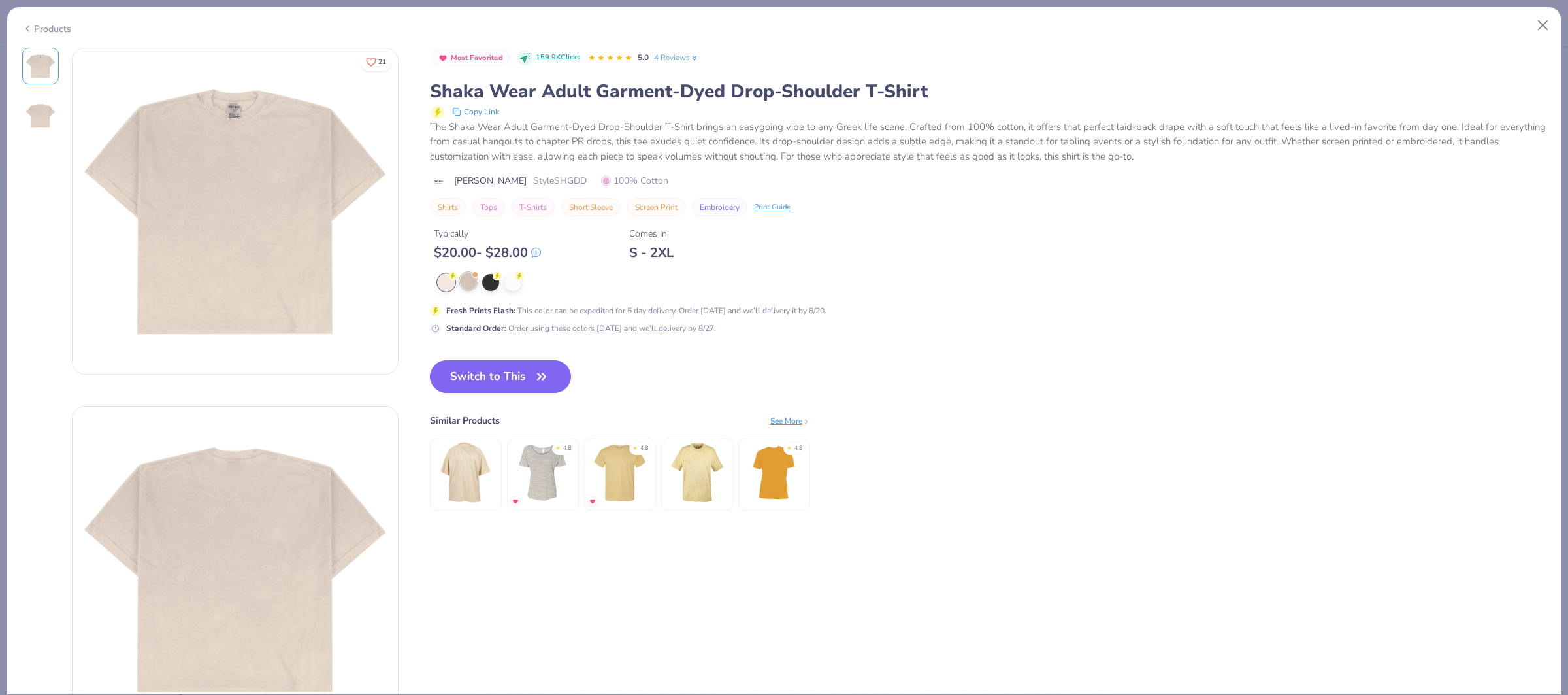
click at [472, 285] on div at bounding box center [469, 280] width 17 height 17
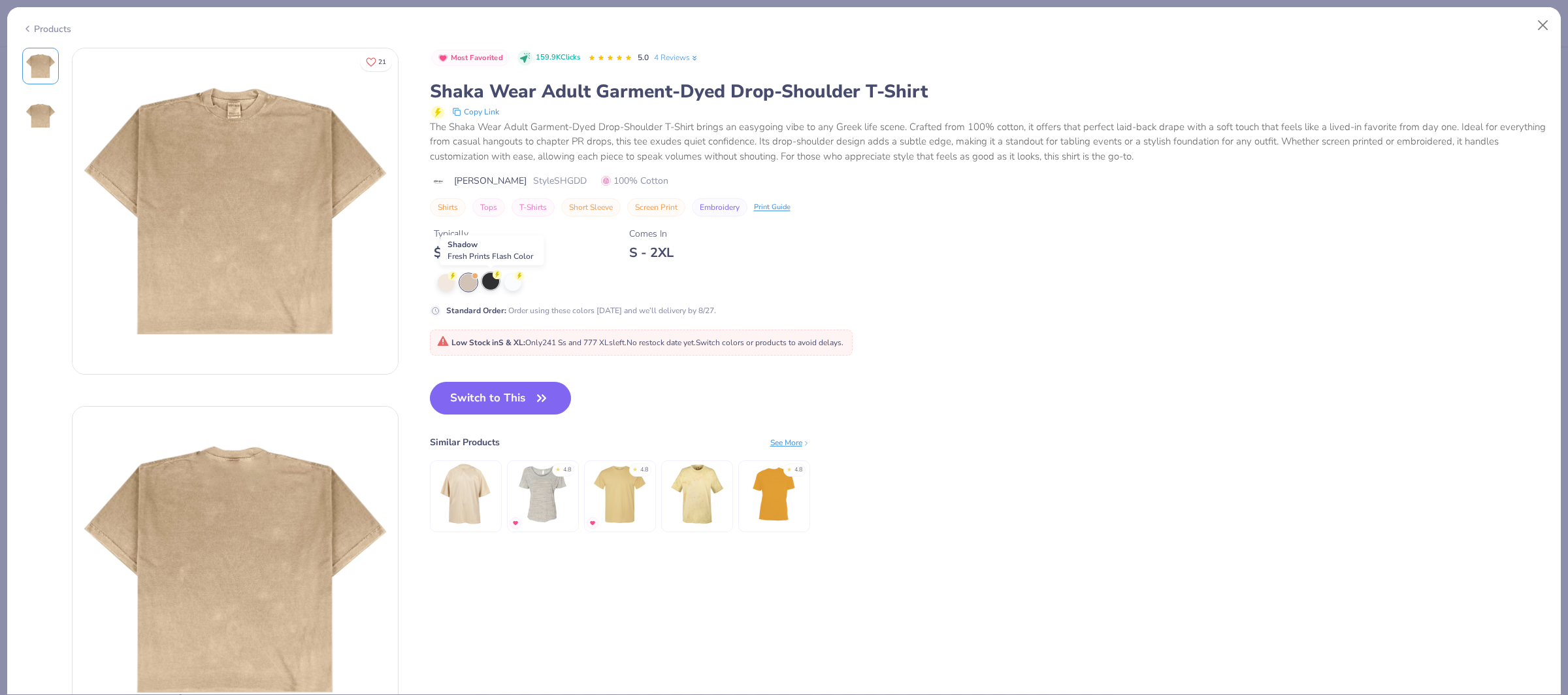
click at [496, 288] on div at bounding box center [491, 280] width 17 height 17
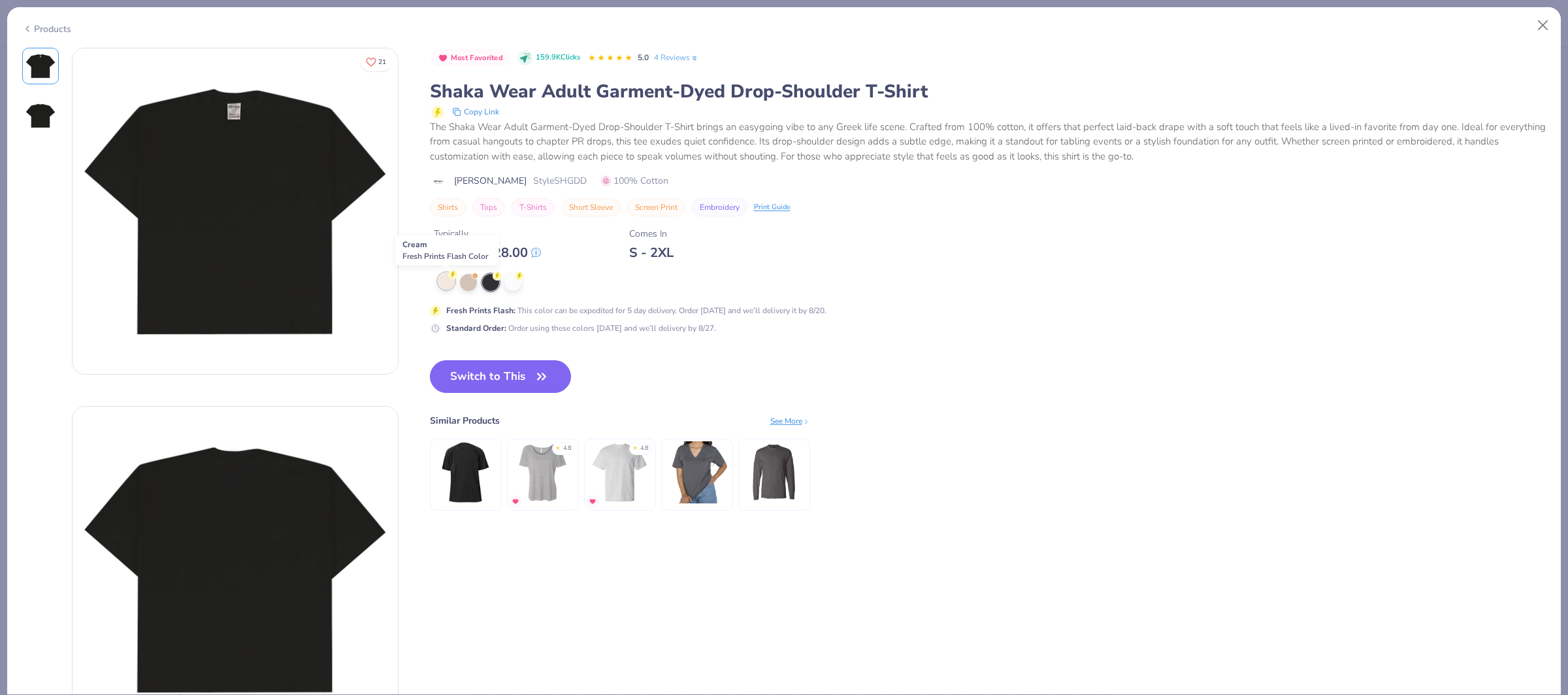
click at [451, 286] on div at bounding box center [446, 280] width 17 height 17
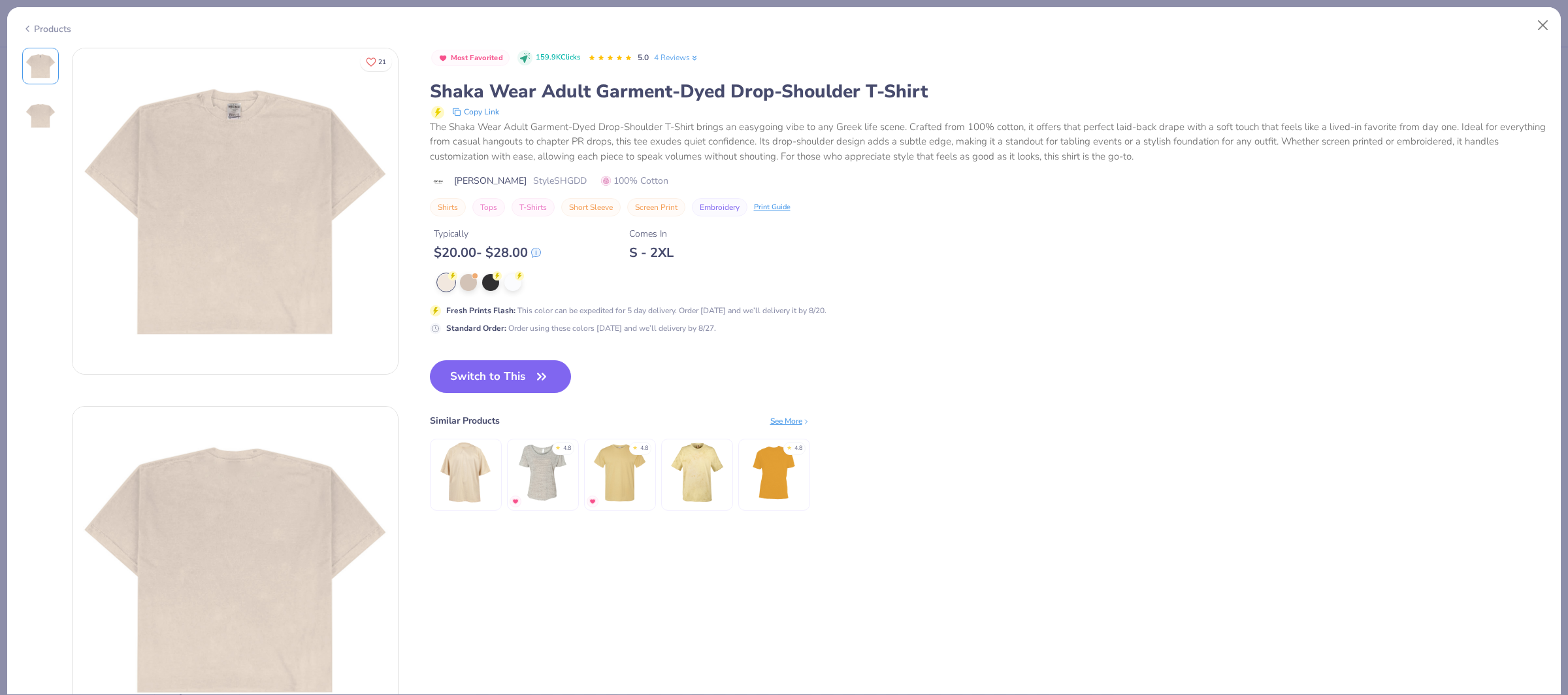
click at [60, 27] on div "Products" at bounding box center [47, 29] width 49 height 14
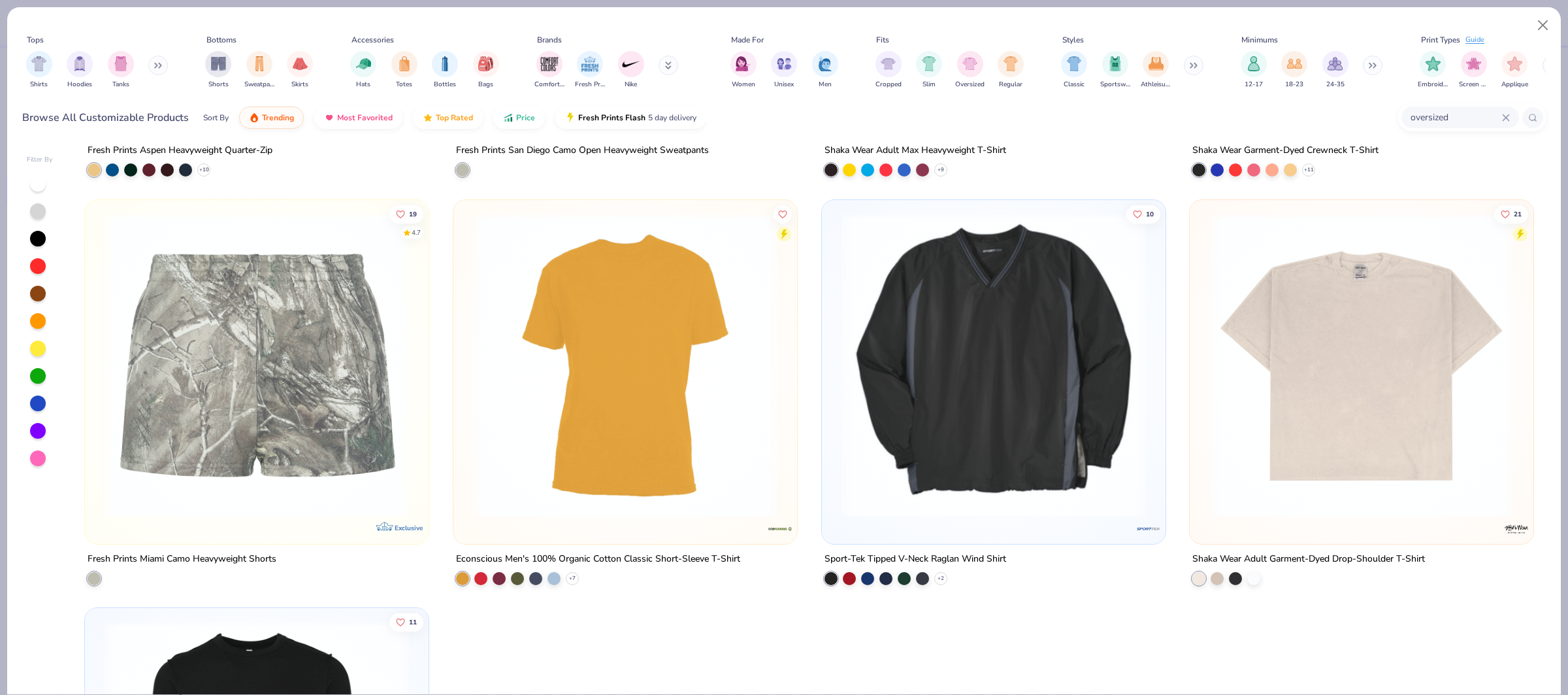
scroll to position [765, 0]
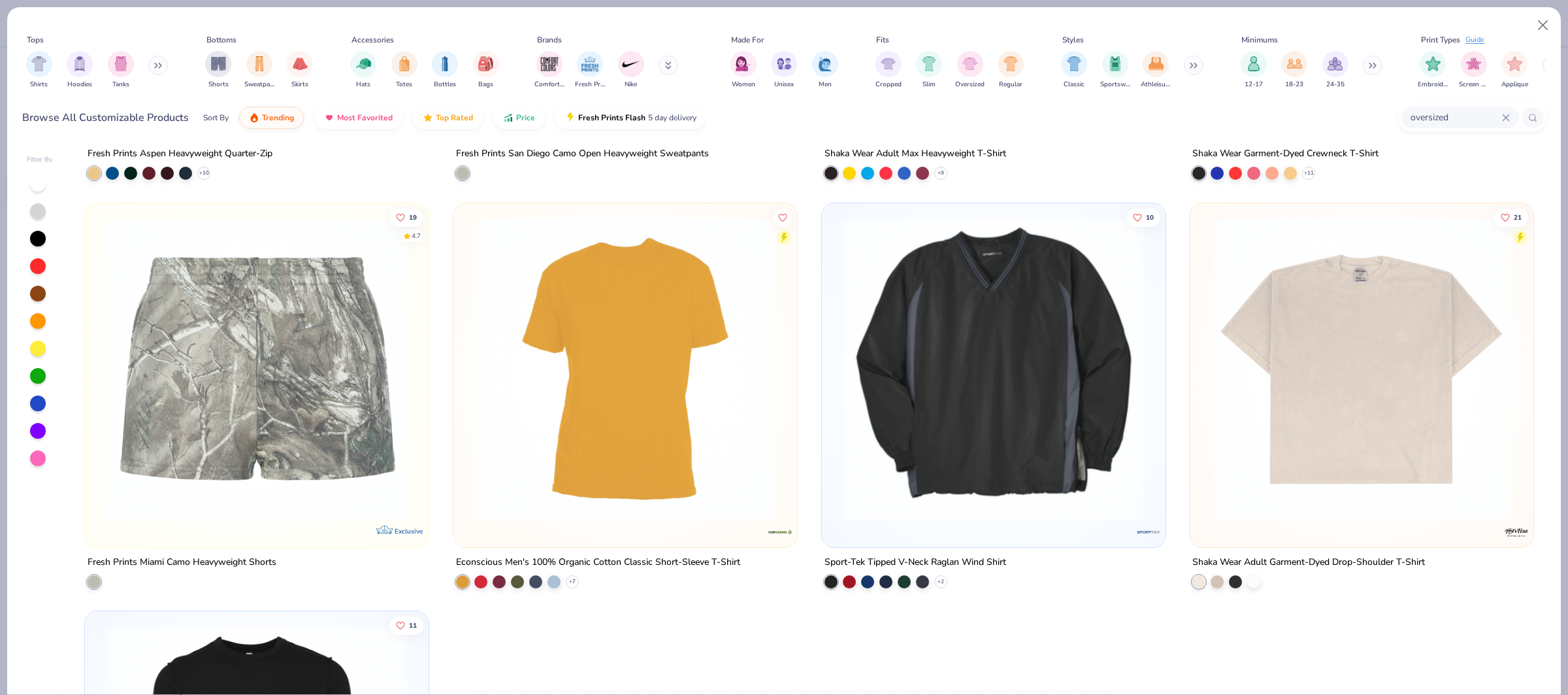
click at [1071, 370] on img at bounding box center [993, 367] width 318 height 305
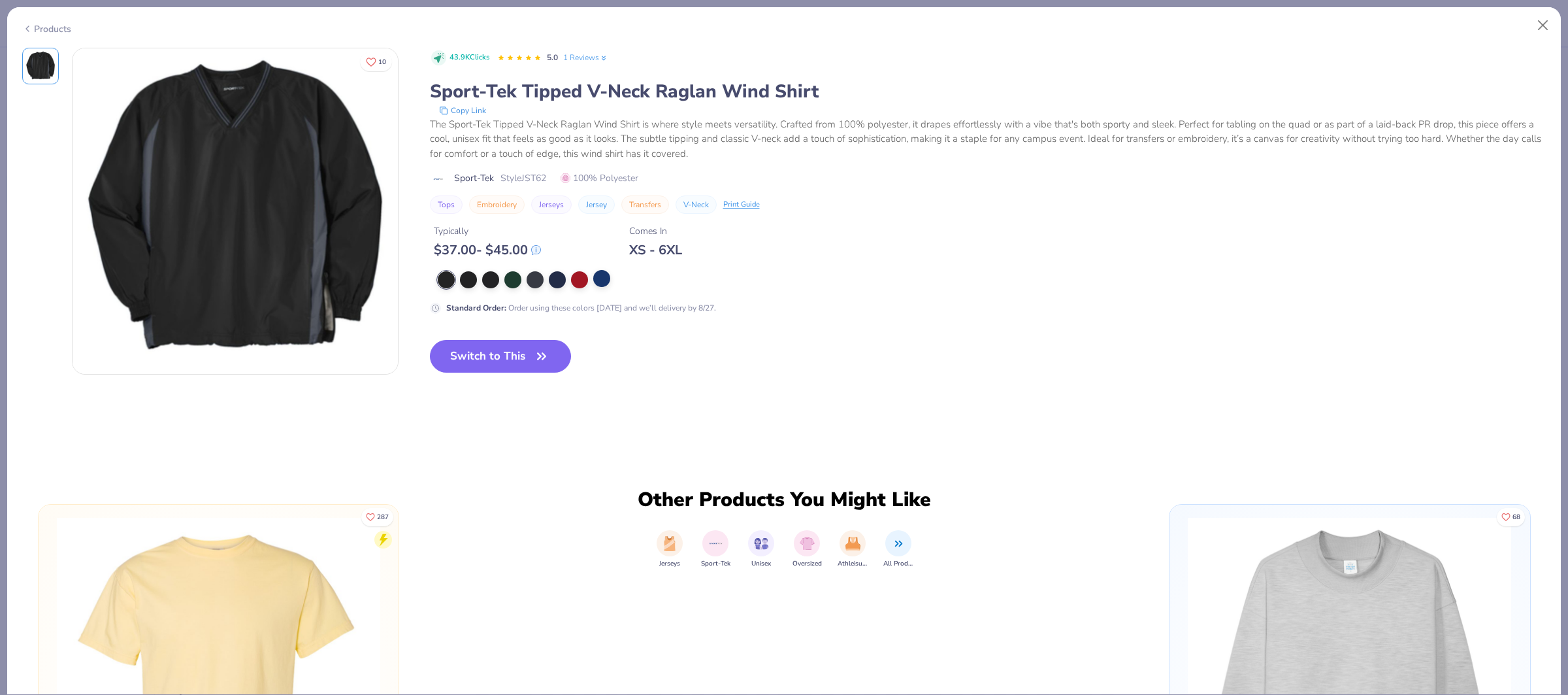
click at [607, 287] on div at bounding box center [602, 279] width 17 height 17
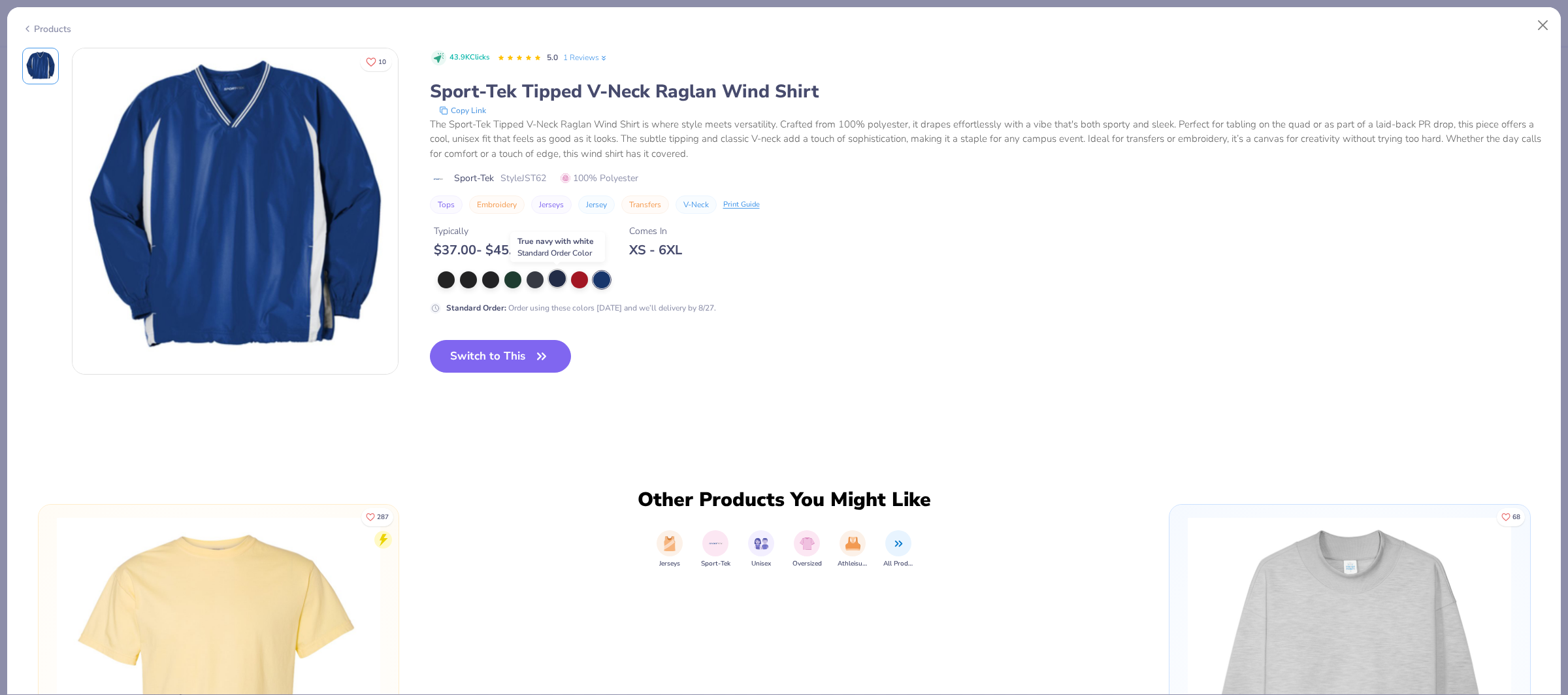
click at [552, 280] on div at bounding box center [557, 279] width 17 height 17
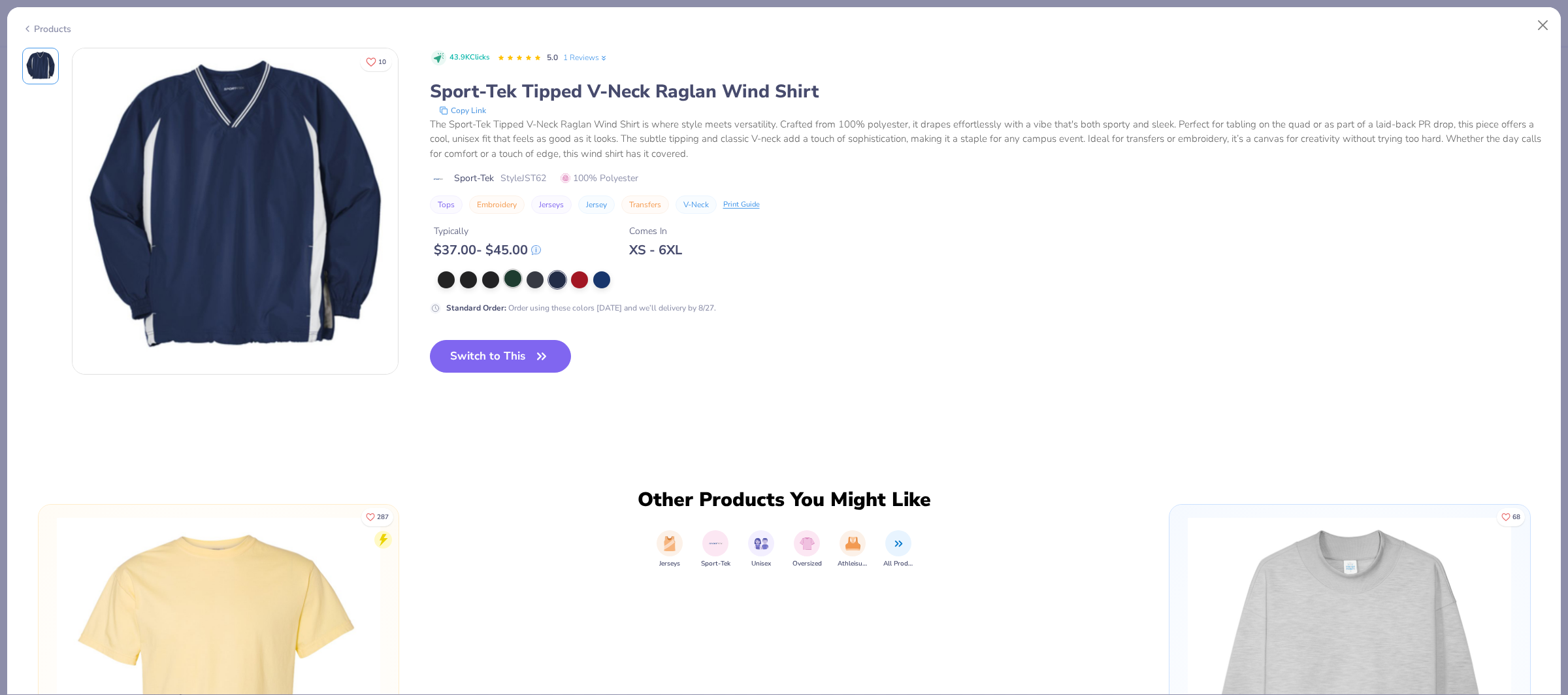
click at [517, 279] on div at bounding box center [512, 279] width 17 height 17
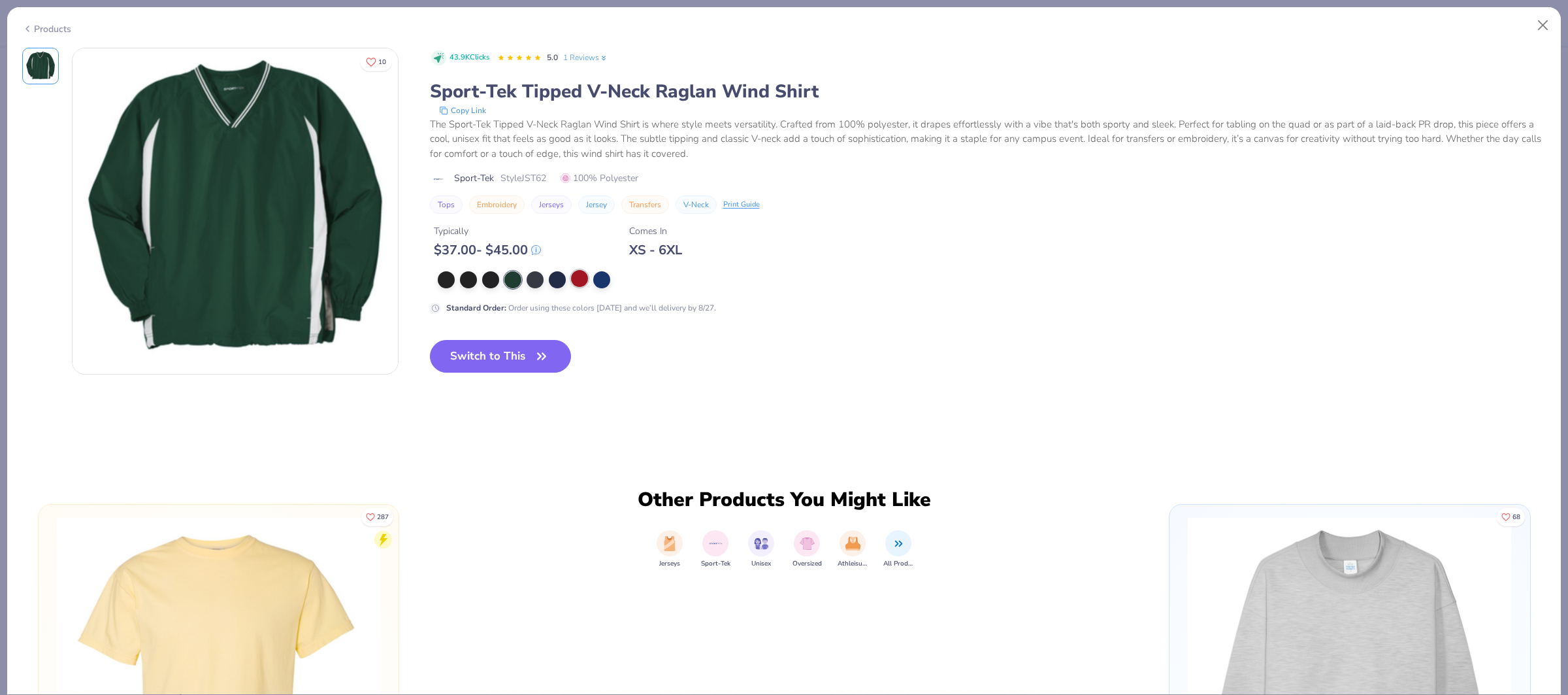
click at [579, 277] on div at bounding box center [579, 279] width 17 height 17
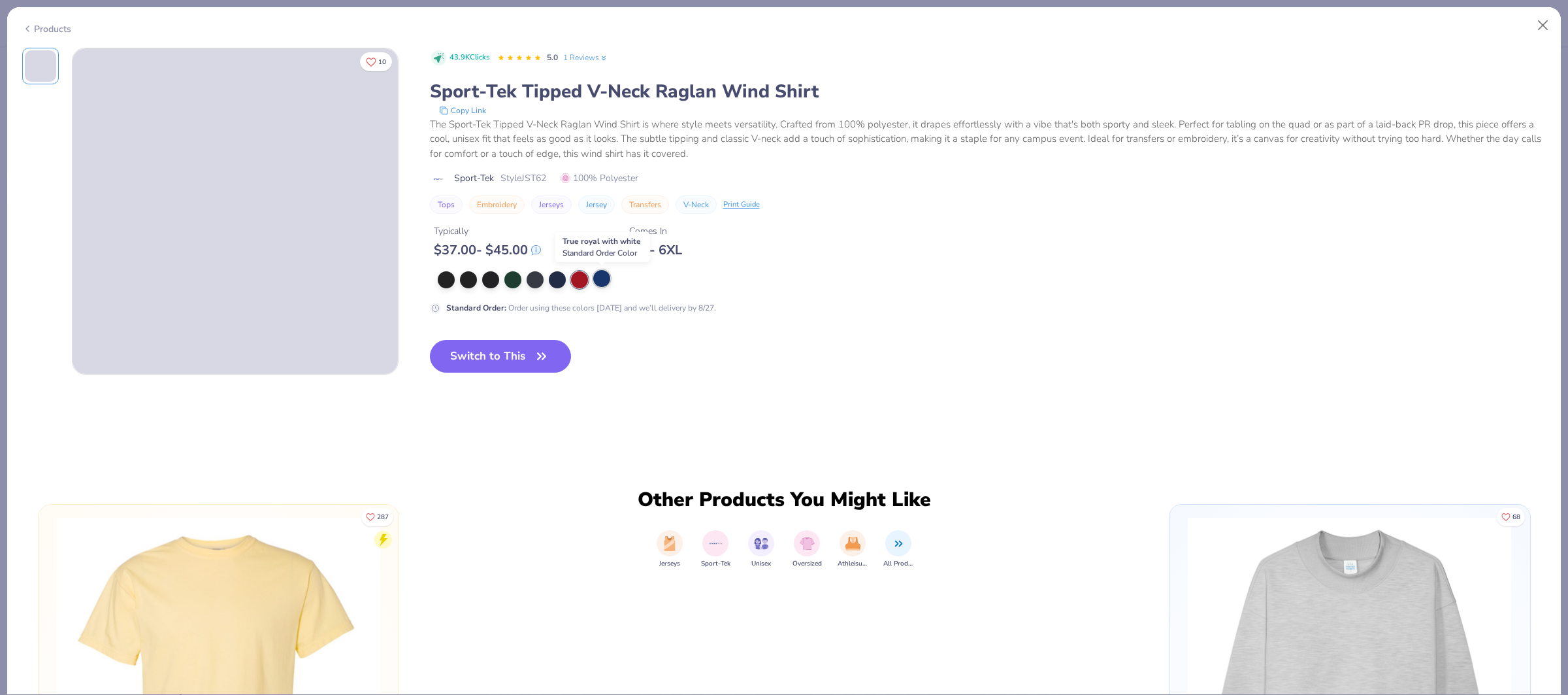
click at [598, 280] on div at bounding box center [602, 279] width 17 height 17
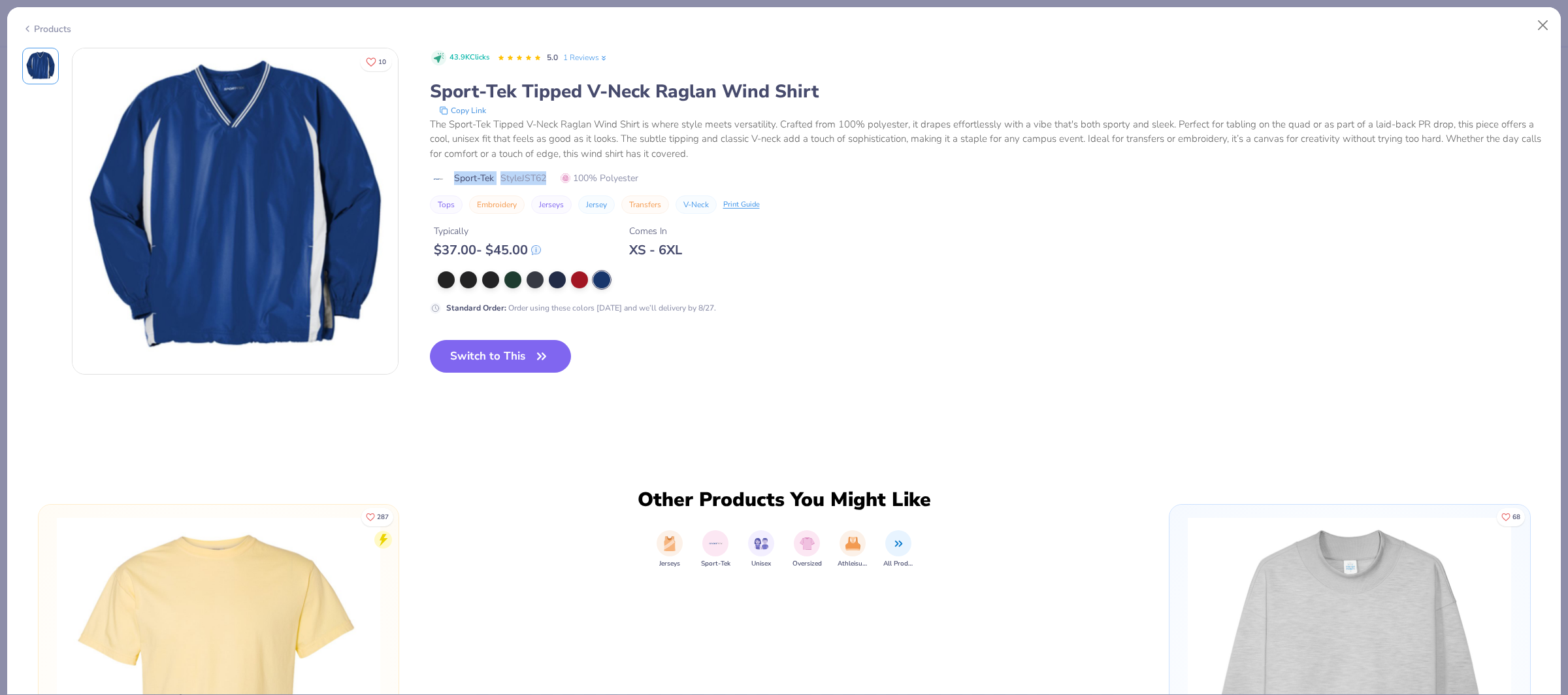
drag, startPoint x: 457, startPoint y: 178, endPoint x: 552, endPoint y: 176, distance: 95.0
click at [552, 176] on div "Sport-Tek Style JST62 100% Polyester" at bounding box center [989, 178] width 1117 height 14
copy div "Sport-Tek Style JST62"
click at [484, 352] on button "Switch to This" at bounding box center [501, 356] width 142 height 33
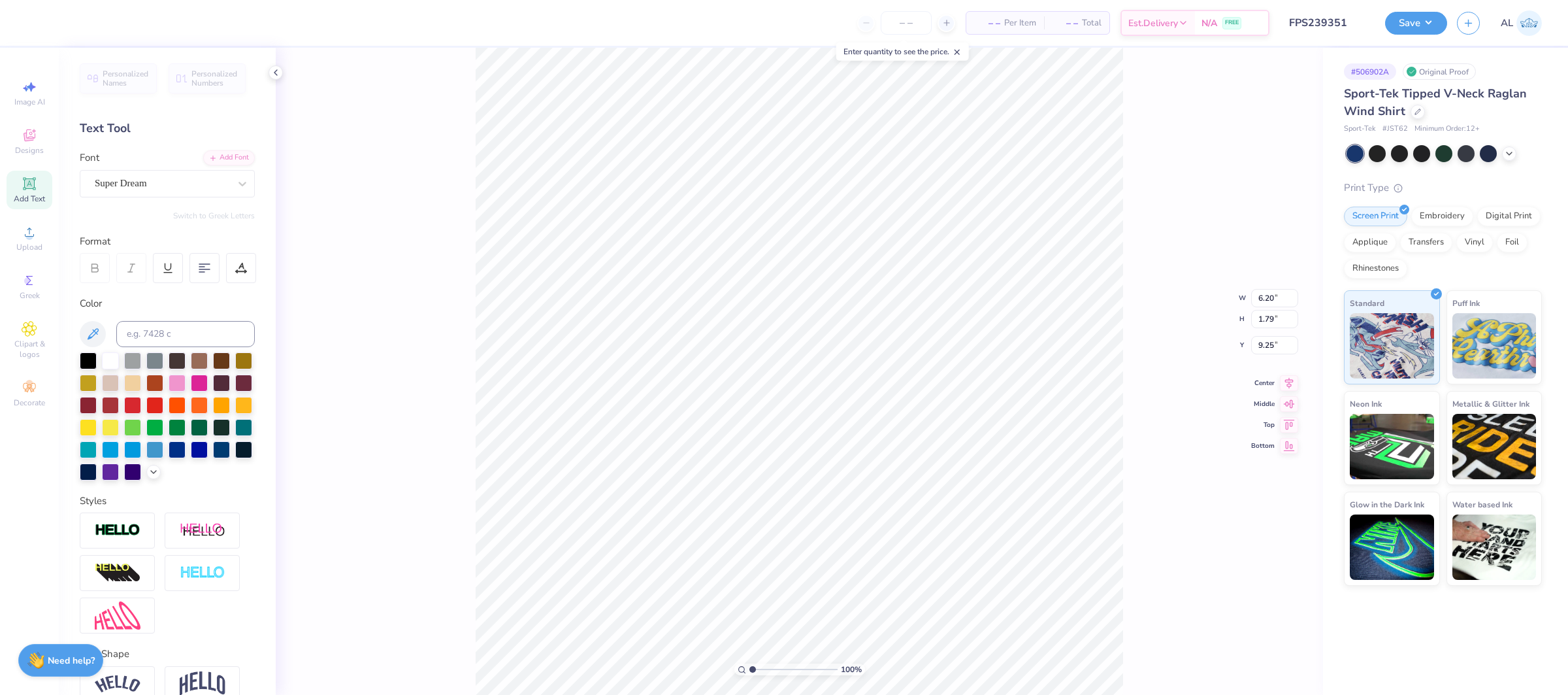
type input "0.70"
type input "14.15"
